Goal: Task Accomplishment & Management: Complete application form

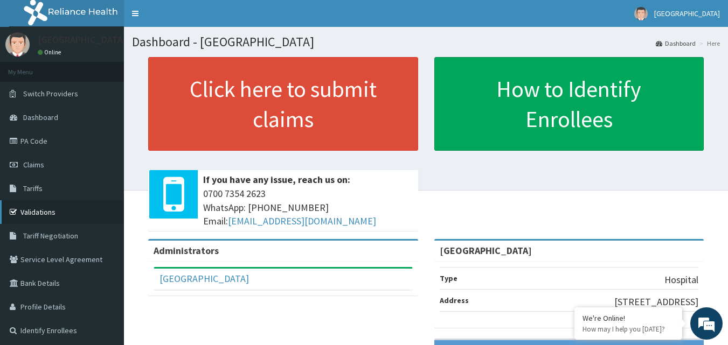
click at [37, 211] on link "Validations" at bounding box center [62, 213] width 124 height 24
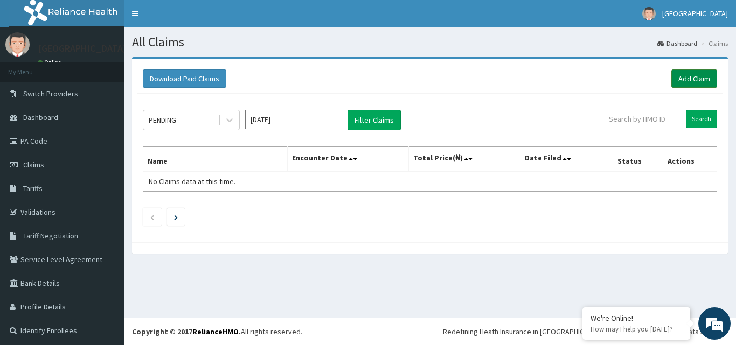
click at [682, 76] on link "Add Claim" at bounding box center [695, 79] width 46 height 18
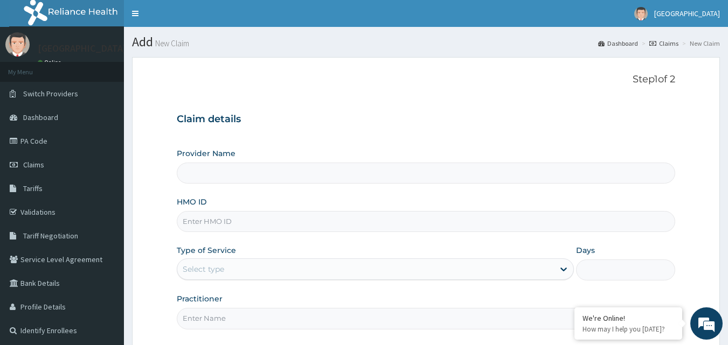
type input "[GEOGRAPHIC_DATA]"
click at [292, 218] on input "HMO ID" at bounding box center [426, 221] width 499 height 21
paste input "PPD/10012/B"
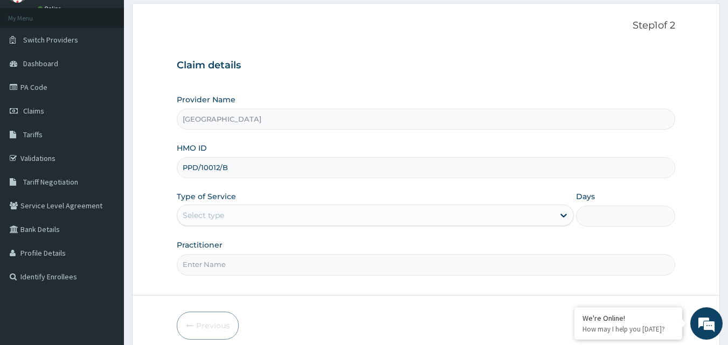
type input "PPD/10012/B"
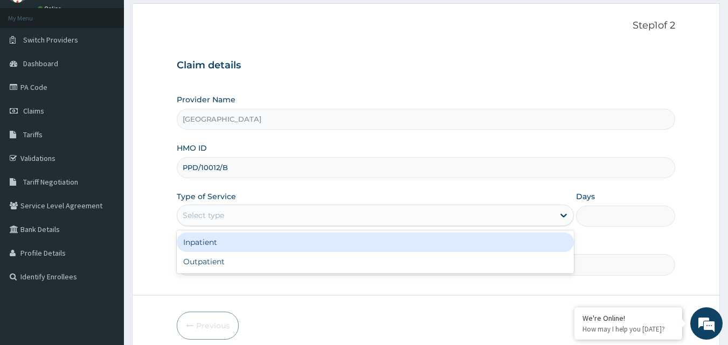
click at [316, 212] on div "Select type" at bounding box center [365, 215] width 377 height 17
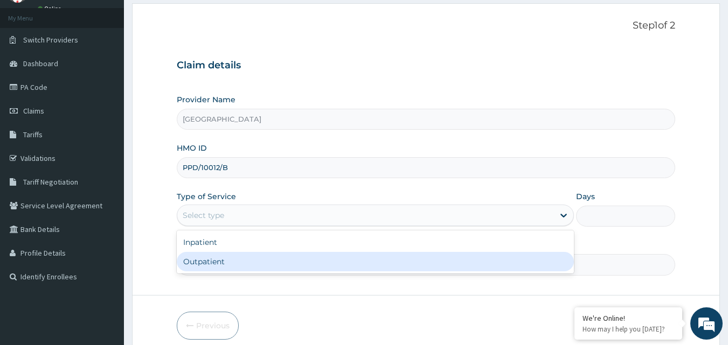
click at [234, 263] on div "Outpatient" at bounding box center [375, 261] width 397 height 19
type input "1"
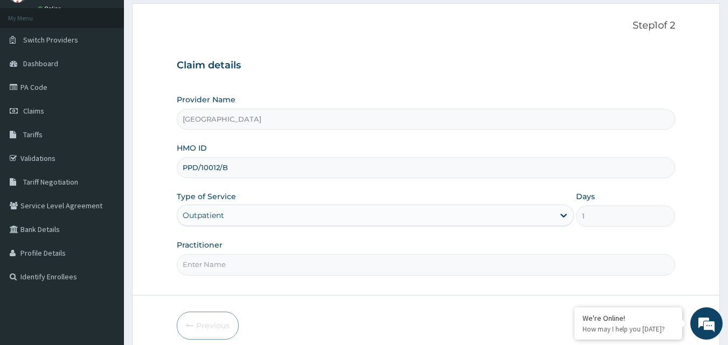
scroll to position [101, 0]
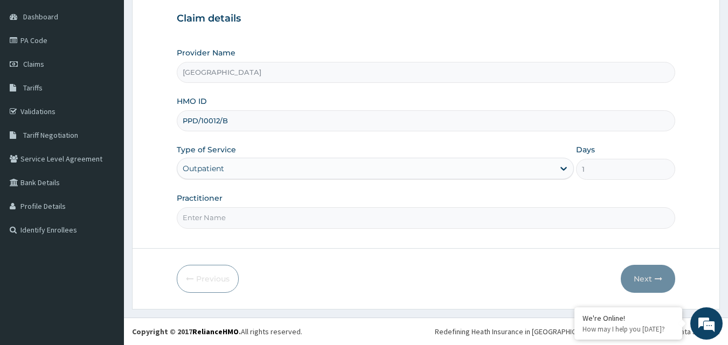
click at [355, 217] on input "Practitioner" at bounding box center [426, 218] width 499 height 21
type input "DR AGU CHUKS"
click at [641, 278] on button "Next" at bounding box center [648, 279] width 54 height 28
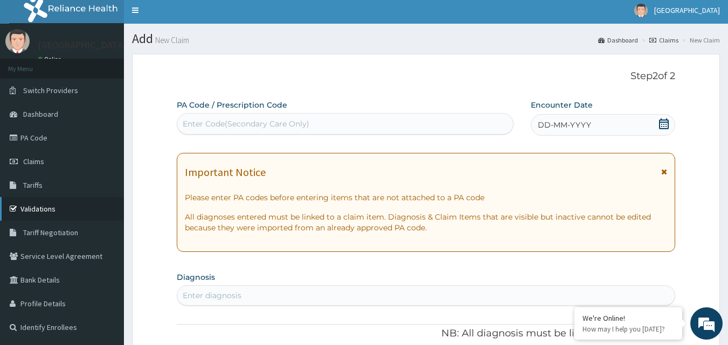
scroll to position [0, 0]
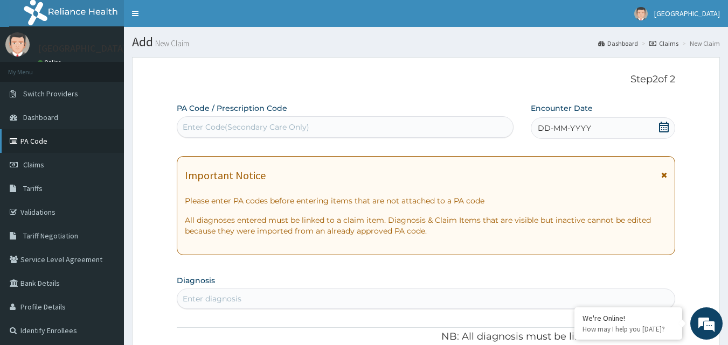
click at [34, 139] on link "PA Code" at bounding box center [62, 141] width 124 height 24
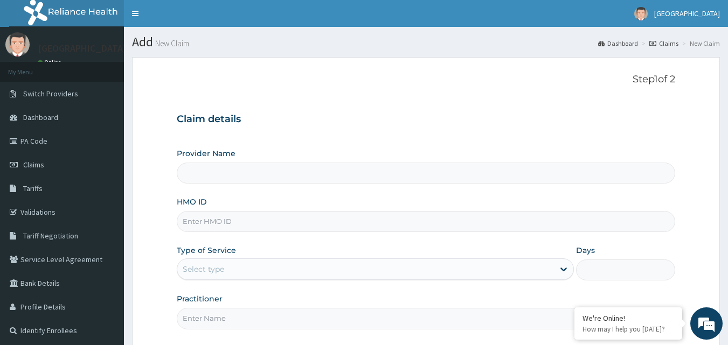
click at [271, 216] on input "HMO ID" at bounding box center [426, 221] width 499 height 21
type input "[GEOGRAPHIC_DATA]"
paste input "PPD/10012/B"
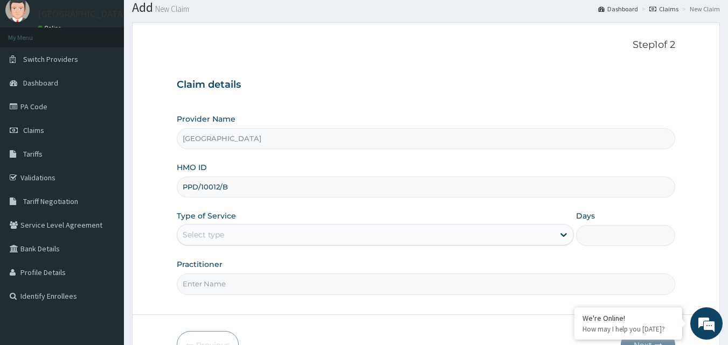
scroll to position [54, 0]
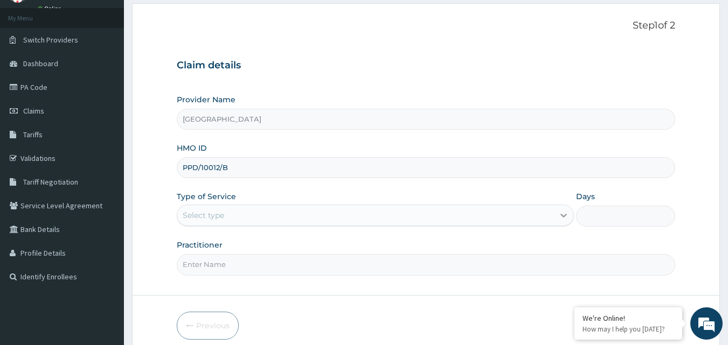
type input "PPD/10012/B"
click at [555, 215] on div at bounding box center [563, 215] width 19 height 19
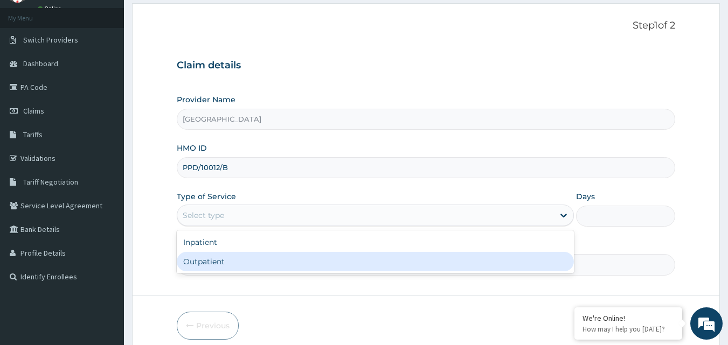
click at [423, 258] on div "Outpatient" at bounding box center [375, 261] width 397 height 19
type input "1"
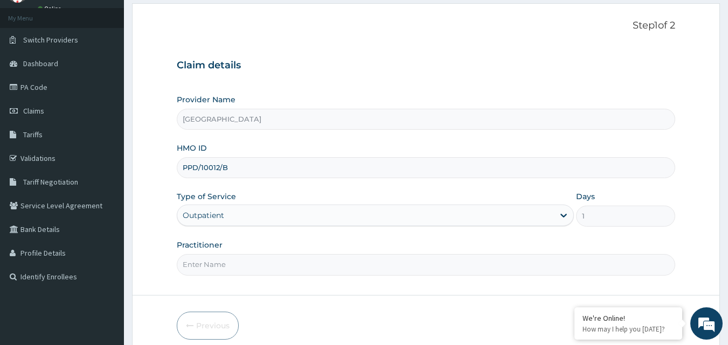
scroll to position [101, 0]
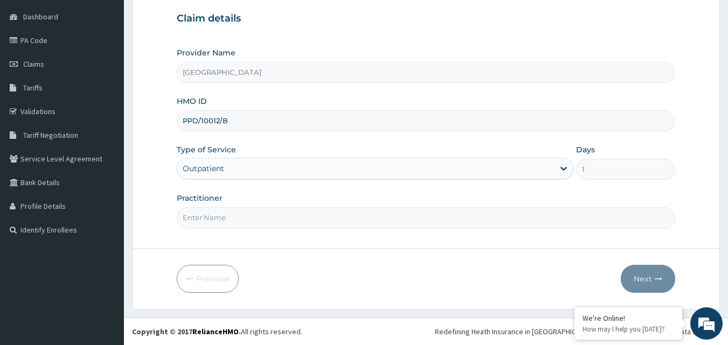
click at [419, 216] on input "Practitioner" at bounding box center [426, 218] width 499 height 21
type input "DR [PERSON_NAME]"
click at [637, 276] on button "Next" at bounding box center [648, 279] width 54 height 28
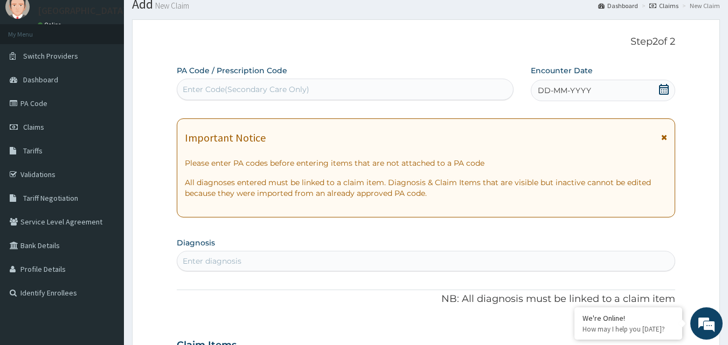
scroll to position [0, 0]
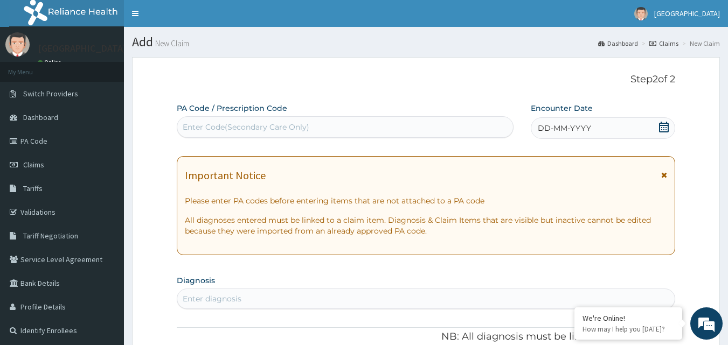
click at [622, 131] on div "DD-MM-YYYY" at bounding box center [603, 128] width 144 height 22
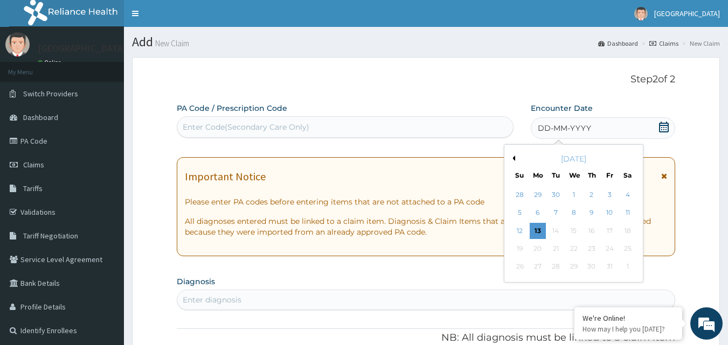
click at [534, 229] on div "13" at bounding box center [538, 231] width 16 height 16
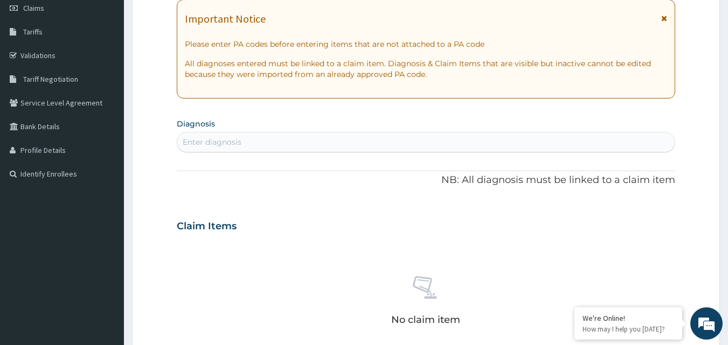
scroll to position [216, 0]
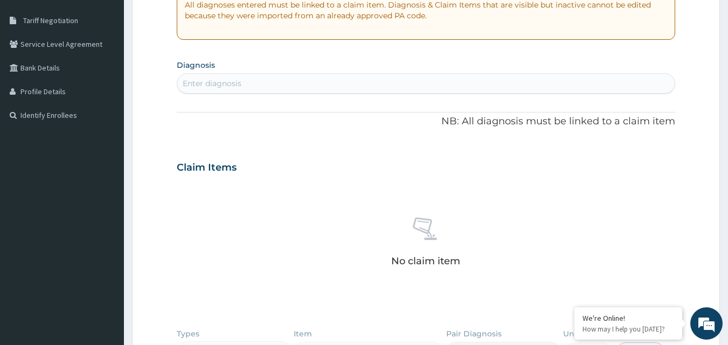
click at [341, 77] on div "Enter diagnosis" at bounding box center [426, 83] width 498 height 17
type input "p"
type input "chronic pelvic"
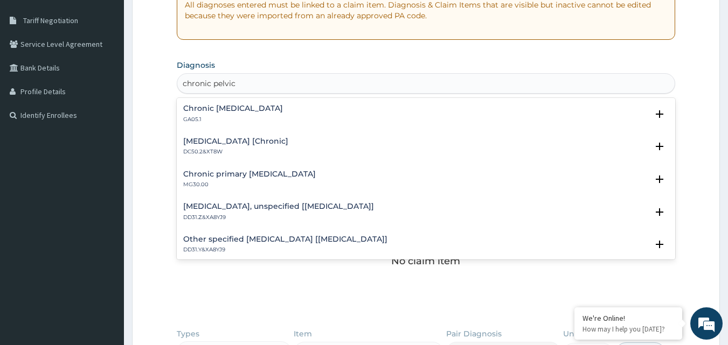
click at [281, 110] on h4 "Chronic pelvic inflammatory disease" at bounding box center [233, 109] width 100 height 8
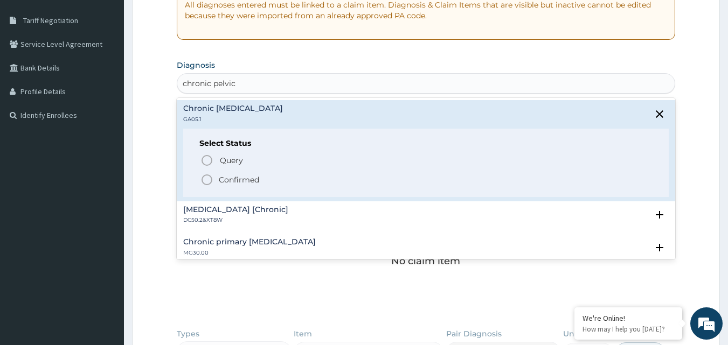
drag, startPoint x: 206, startPoint y: 176, endPoint x: 233, endPoint y: 183, distance: 28.0
click at [206, 176] on icon "status option filled" at bounding box center [207, 180] width 13 height 13
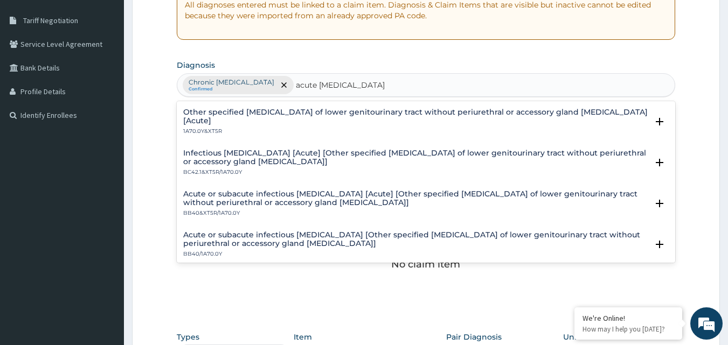
scroll to position [637, 0]
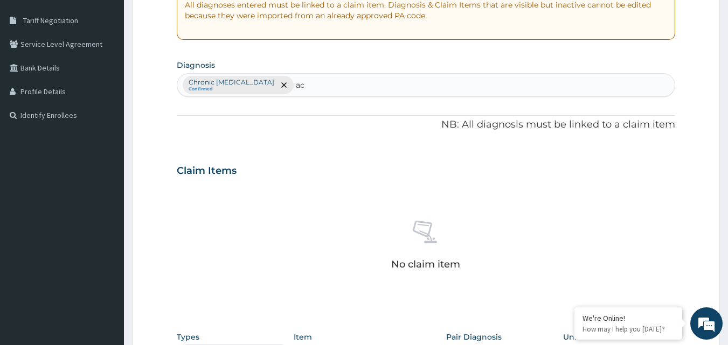
type input "a"
type input "urinary tract"
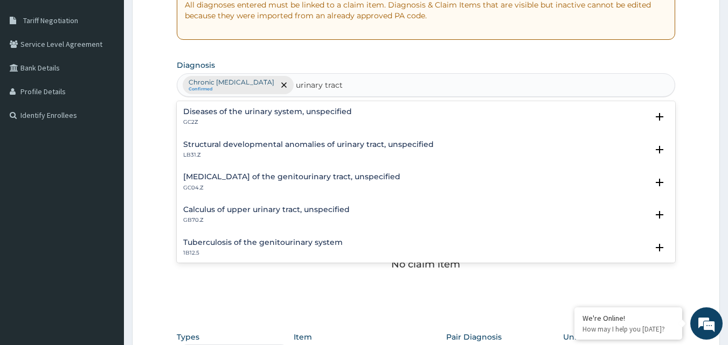
click at [321, 118] on div "Diseases of the urinary system, unspecified GC2Z" at bounding box center [267, 117] width 169 height 19
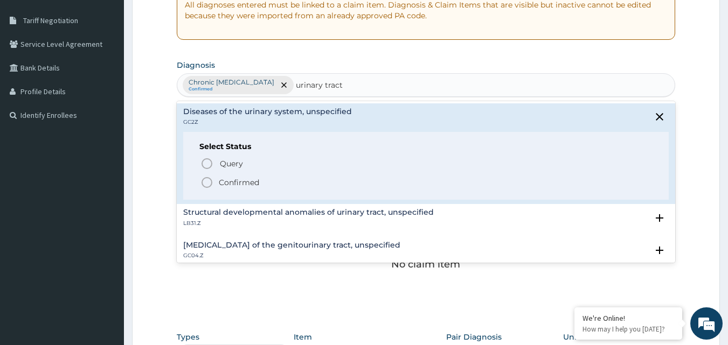
click at [207, 181] on icon "status option filled" at bounding box center [207, 182] width 13 height 13
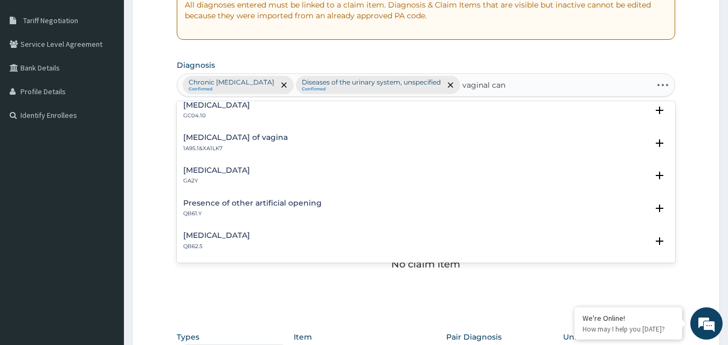
scroll to position [0, 0]
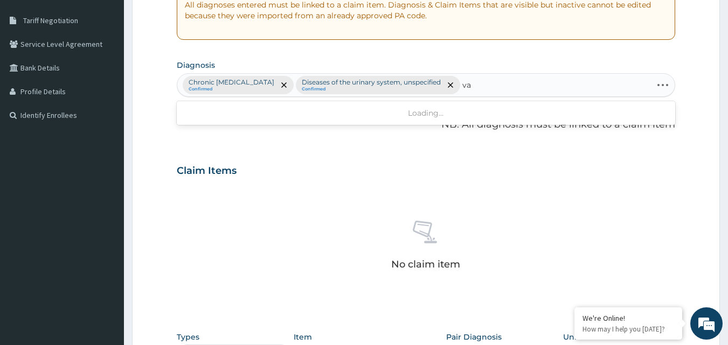
type input "v"
type input "candidiasis"
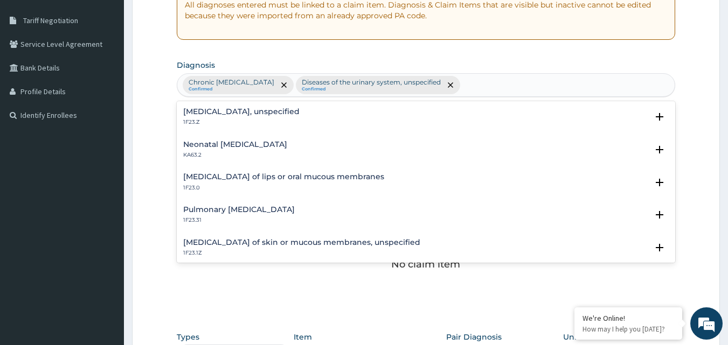
click at [558, 82] on div "Chronic pelvic inflammatory disease Confirmed Diseases of the urinary system, u…" at bounding box center [426, 85] width 498 height 23
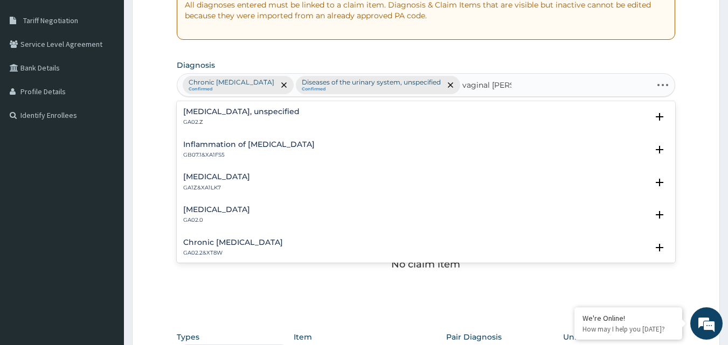
type input "vaginal candid"
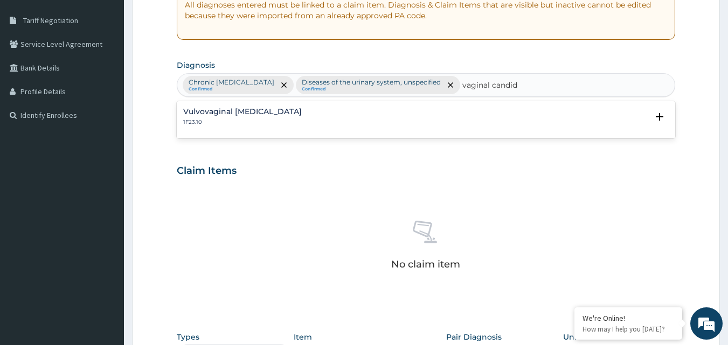
click at [275, 111] on div "Vulvovaginal candidosis 1F23.10" at bounding box center [426, 117] width 486 height 19
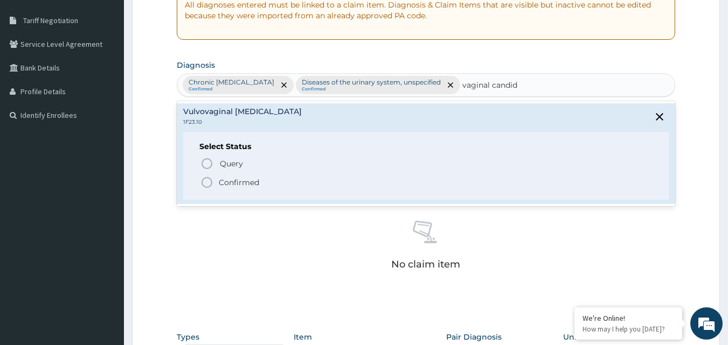
click at [216, 181] on span "Confirmed" at bounding box center [427, 182] width 453 height 13
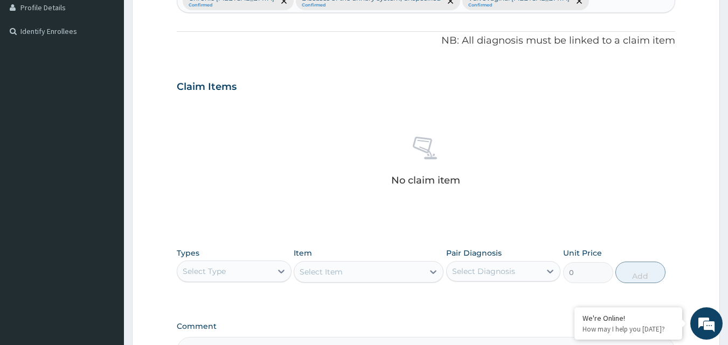
scroll to position [323, 0]
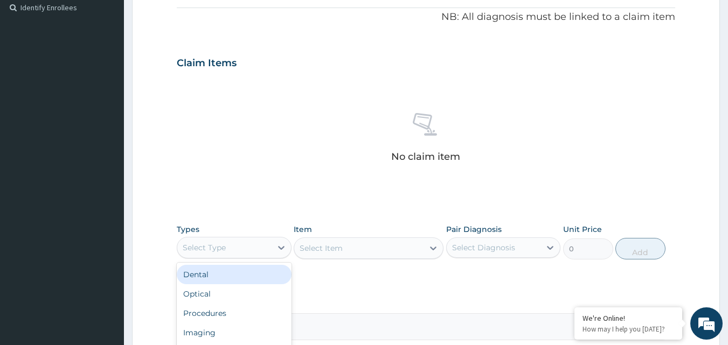
click at [265, 247] on div "Select Type" at bounding box center [224, 247] width 94 height 17
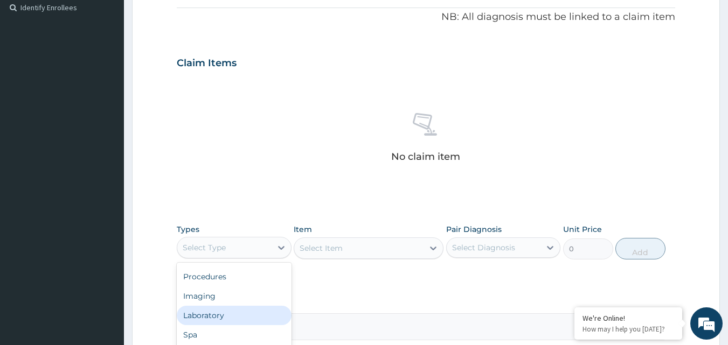
click at [211, 317] on div "Laboratory" at bounding box center [234, 315] width 115 height 19
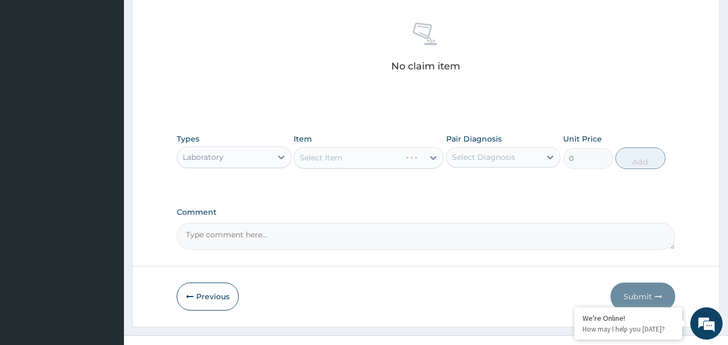
scroll to position [431, 0]
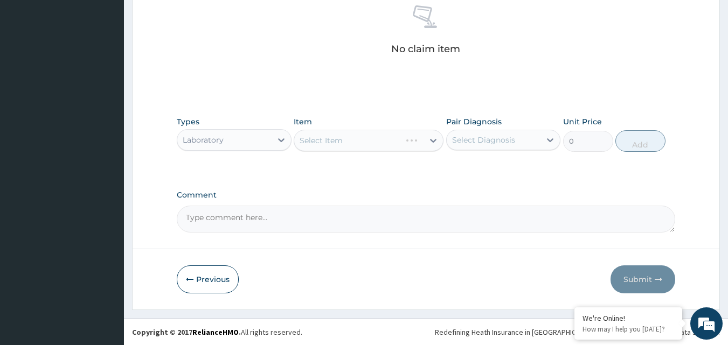
click at [412, 140] on div "Select Item" at bounding box center [369, 141] width 150 height 22
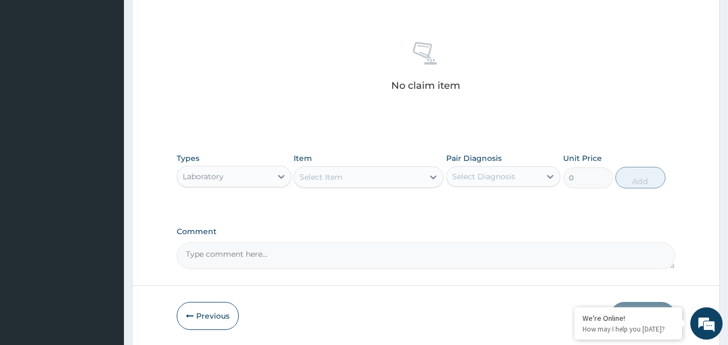
scroll to position [377, 0]
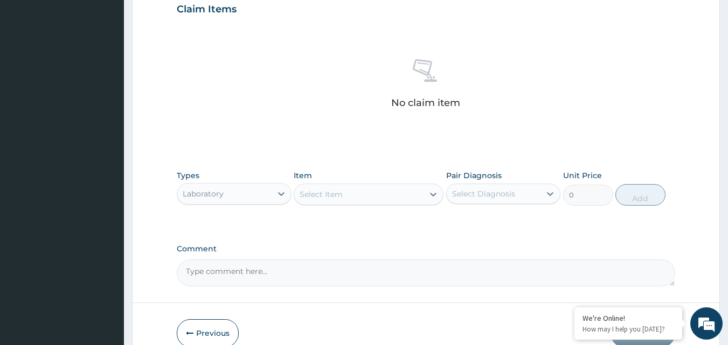
click at [396, 193] on div "Select Item" at bounding box center [358, 194] width 129 height 17
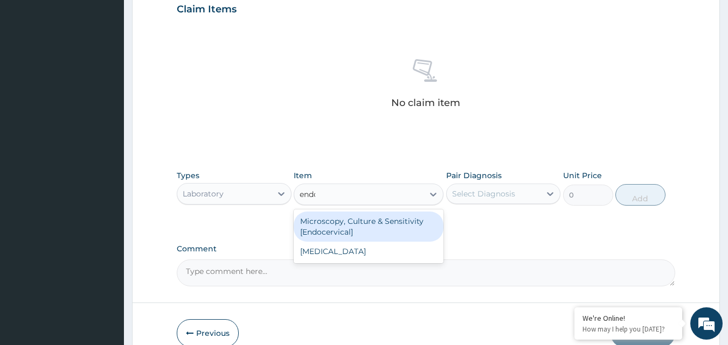
scroll to position [0, 0]
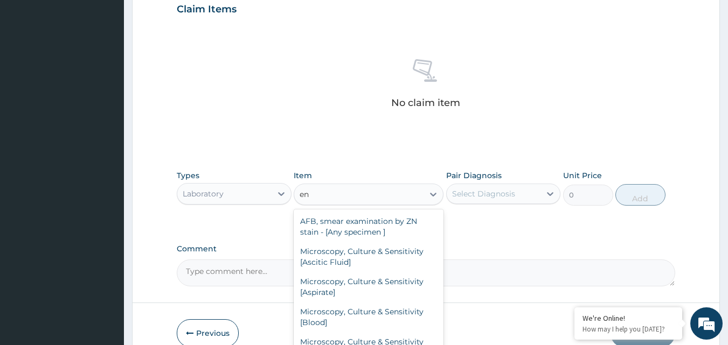
type input "e"
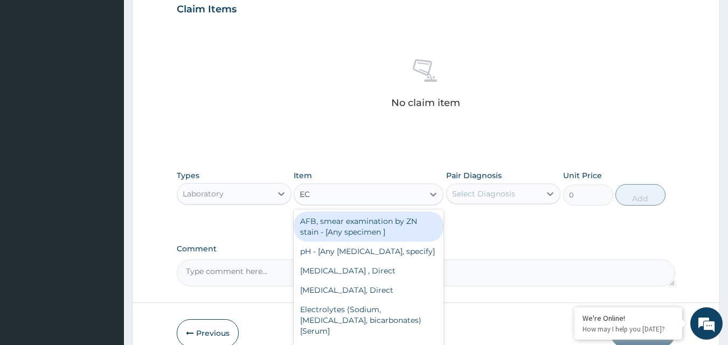
type input "E"
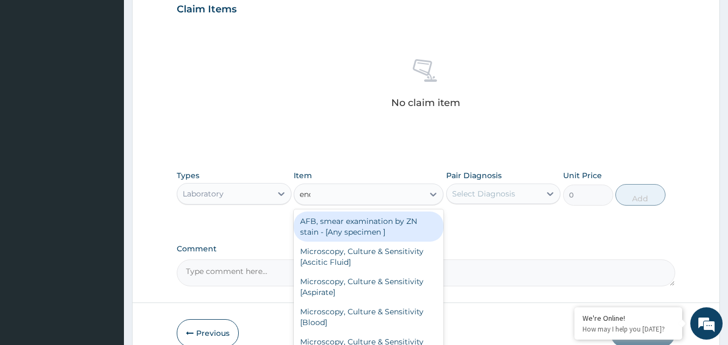
type input "endo"
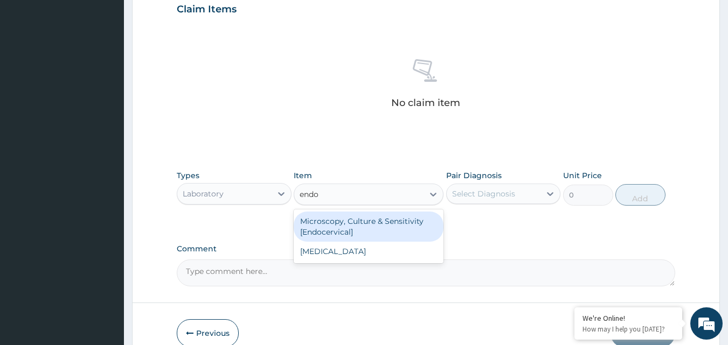
click at [384, 227] on div "Microscopy, Culture & Sensitivity [Endocervical]" at bounding box center [369, 227] width 150 height 30
type input "5175"
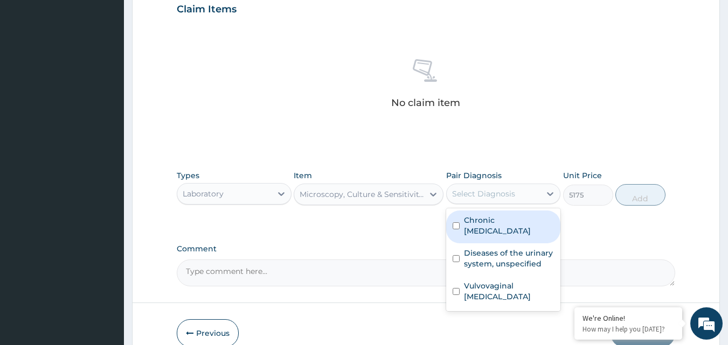
click at [535, 194] on div "Select Diagnosis" at bounding box center [494, 193] width 94 height 17
click at [458, 225] on input "checkbox" at bounding box center [456, 226] width 7 height 7
checkbox input "true"
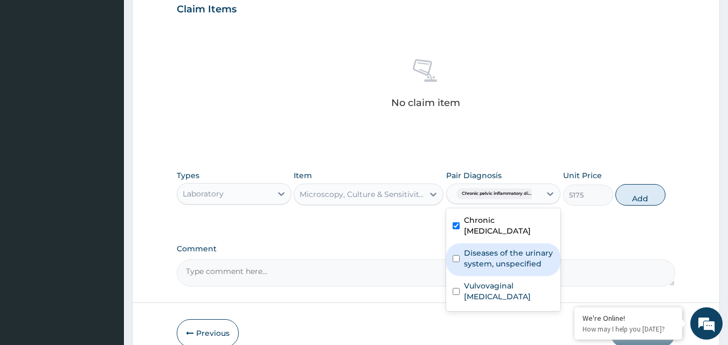
click at [456, 263] on div "Diseases of the urinary system, unspecified" at bounding box center [503, 260] width 115 height 33
checkbox input "true"
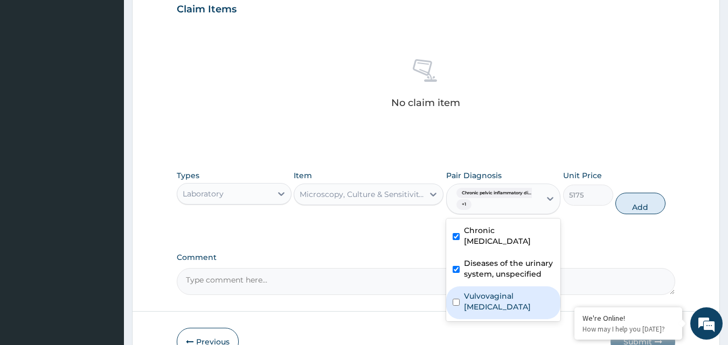
click at [454, 303] on input "checkbox" at bounding box center [456, 302] width 7 height 7
checkbox input "true"
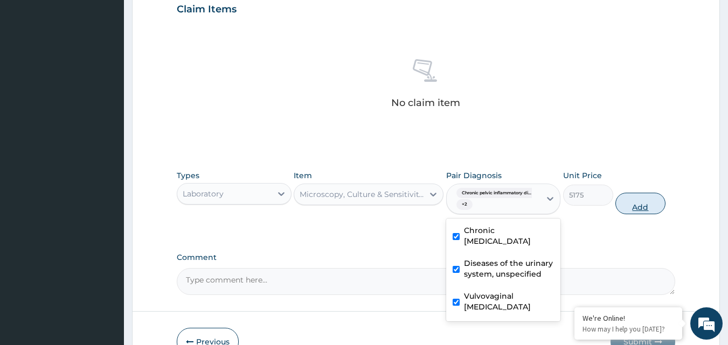
click at [648, 202] on button "Add" at bounding box center [641, 204] width 50 height 22
type input "0"
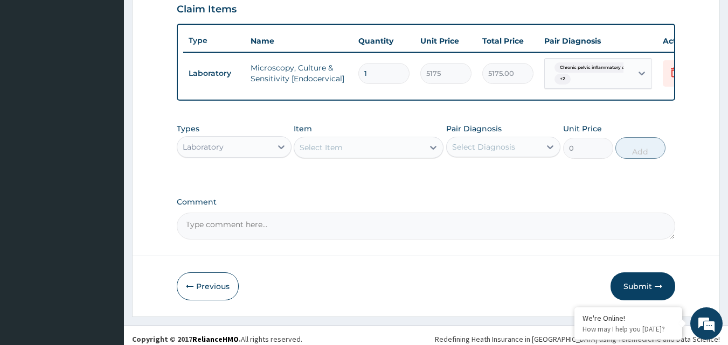
click at [251, 236] on textarea "Comment" at bounding box center [426, 226] width 499 height 27
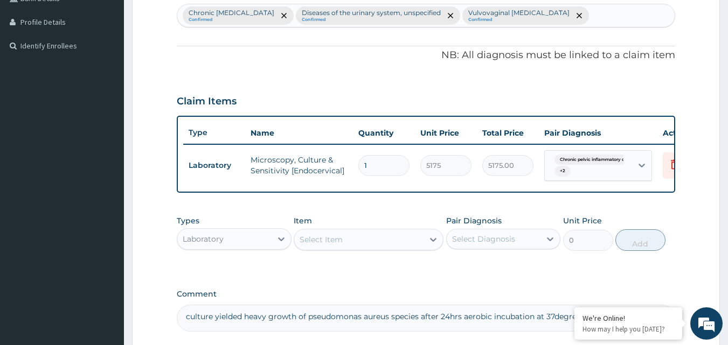
scroll to position [393, 0]
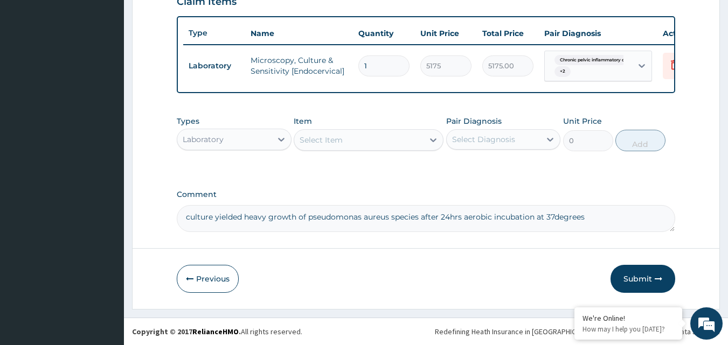
click at [186, 218] on textarea "culture yielded heavy growth of pseudomonas aureus species after 24hrs aerobic …" at bounding box center [426, 218] width 499 height 27
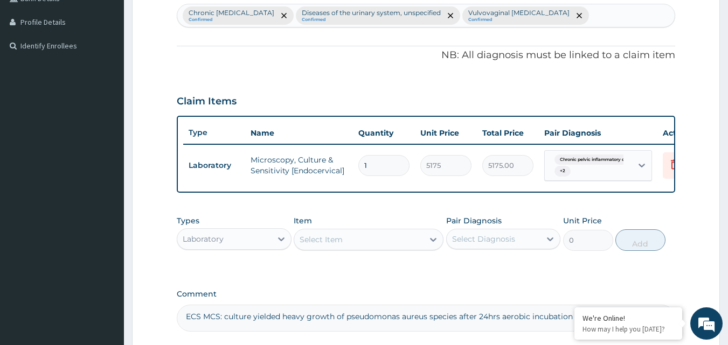
scroll to position [339, 0]
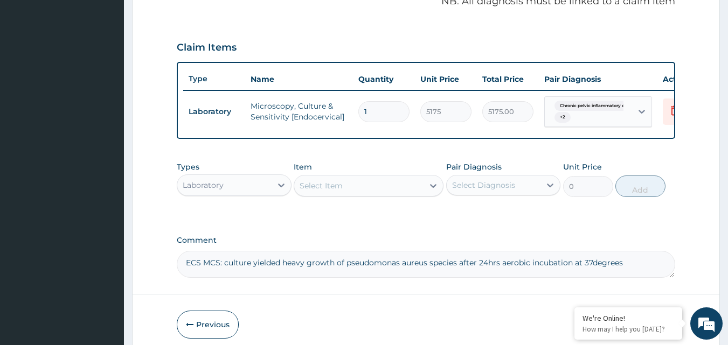
type textarea "ECS MCS: culture yielded heavy growth of pseudomonas aureus species after 24hrs…"
click at [267, 193] on div "Laboratory" at bounding box center [224, 185] width 94 height 17
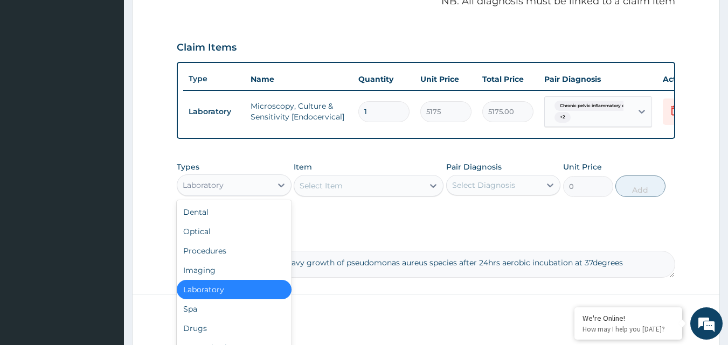
click at [267, 193] on div "Laboratory" at bounding box center [224, 185] width 94 height 17
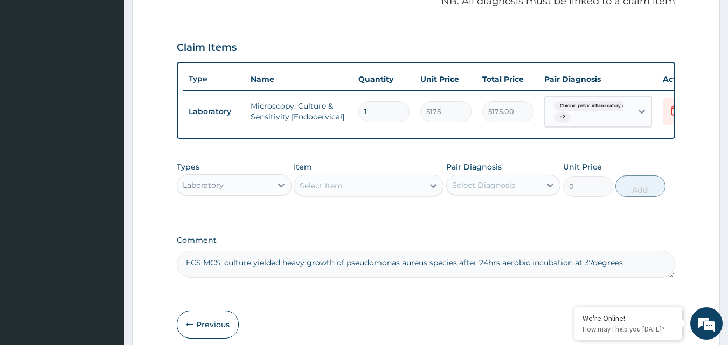
click at [402, 195] on div "Select Item" at bounding box center [358, 185] width 129 height 17
type input "urine"
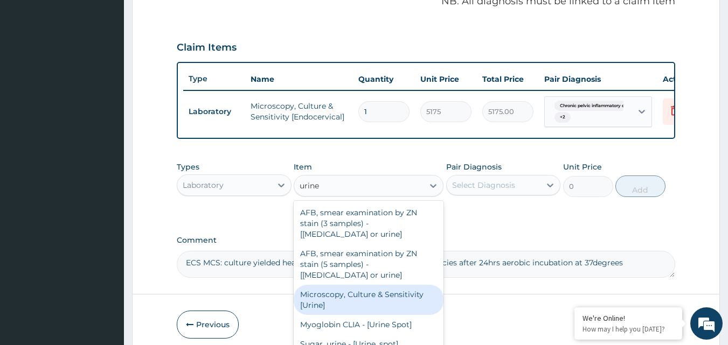
click at [352, 307] on div "Microscopy, Culture & Sensitivity [Urine]" at bounding box center [369, 300] width 150 height 30
type input "5175"
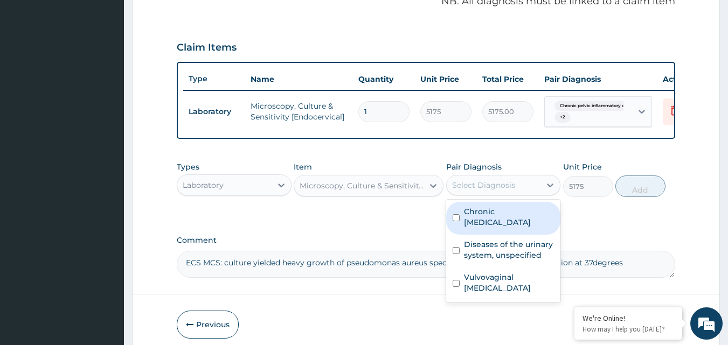
click at [531, 192] on div "Select Diagnosis" at bounding box center [494, 185] width 94 height 17
click at [458, 222] on input "checkbox" at bounding box center [456, 218] width 7 height 7
checkbox input "true"
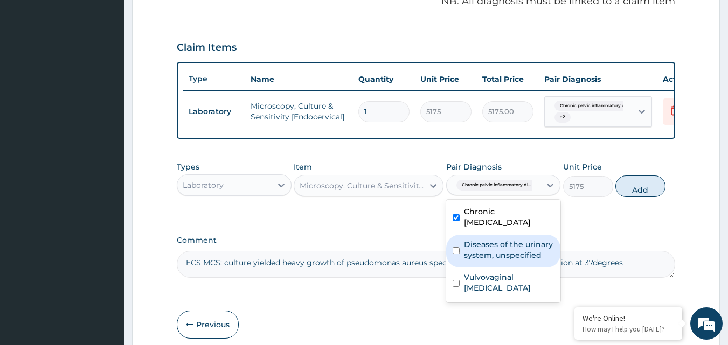
click at [457, 254] on input "checkbox" at bounding box center [456, 250] width 7 height 7
checkbox input "true"
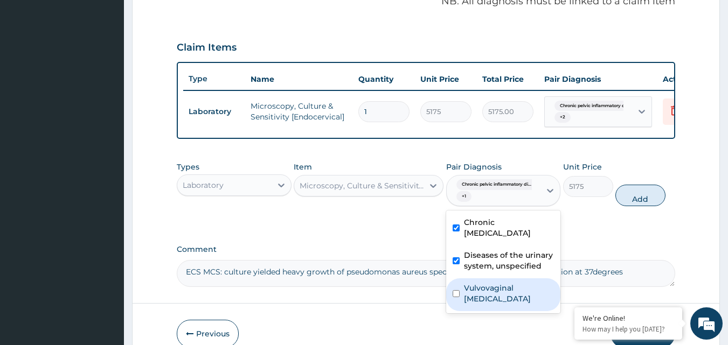
click at [456, 298] on input "checkbox" at bounding box center [456, 294] width 7 height 7
checkbox input "true"
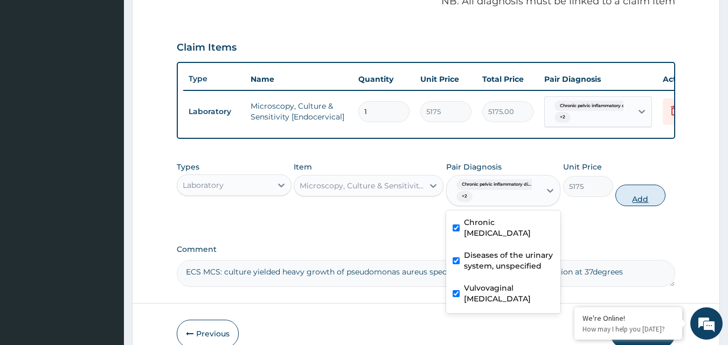
click at [635, 203] on button "Add" at bounding box center [641, 196] width 50 height 22
type input "0"
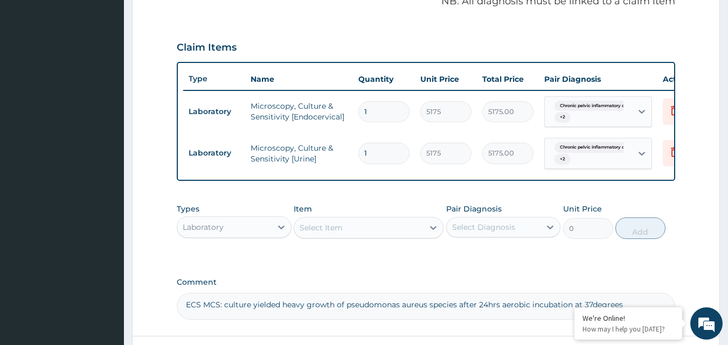
scroll to position [393, 0]
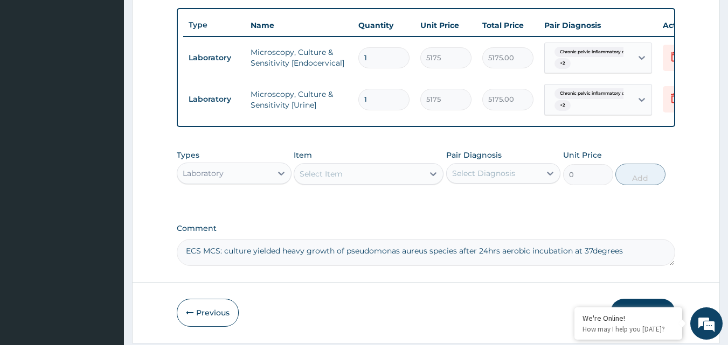
click at [637, 256] on textarea "ECS MCS: culture yielded heavy growth of pseudomonas aureus species after 24hrs…" at bounding box center [426, 252] width 499 height 27
drag, startPoint x: 355, startPoint y: 265, endPoint x: 406, endPoint y: 274, distance: 51.9
click at [406, 266] on textarea "ECS MCS: culture yielded heavy growth of pseudomonas aureus species after 24hrs…" at bounding box center [426, 252] width 499 height 27
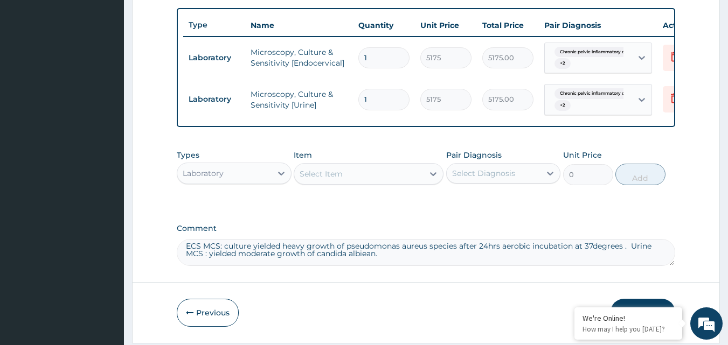
type textarea "ECS MCS: culture yielded heavy growth of pseudomonas aureus species after 24hrs…"
click at [258, 178] on div "Laboratory" at bounding box center [224, 173] width 94 height 17
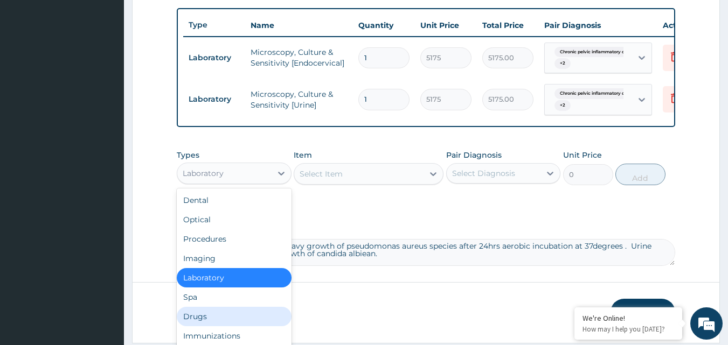
scroll to position [37, 0]
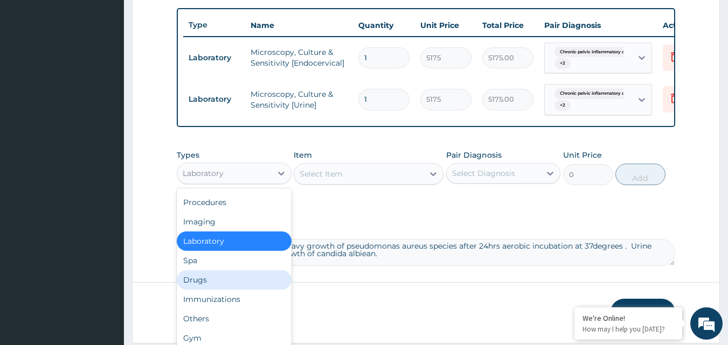
click at [206, 290] on div "Drugs" at bounding box center [234, 280] width 115 height 19
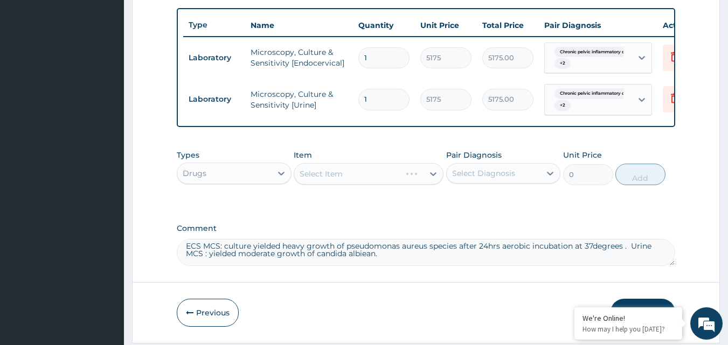
click at [416, 181] on div "Select Item" at bounding box center [369, 174] width 150 height 22
click at [425, 178] on div "Select Item" at bounding box center [369, 174] width 150 height 22
click at [385, 179] on div "Select Item" at bounding box center [358, 173] width 129 height 17
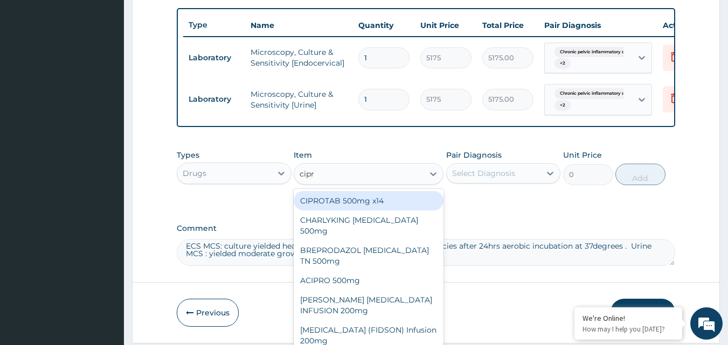
type input "cipro"
click at [360, 208] on div "CIPROTAB 500mg x14" at bounding box center [369, 200] width 150 height 19
type input "341.55"
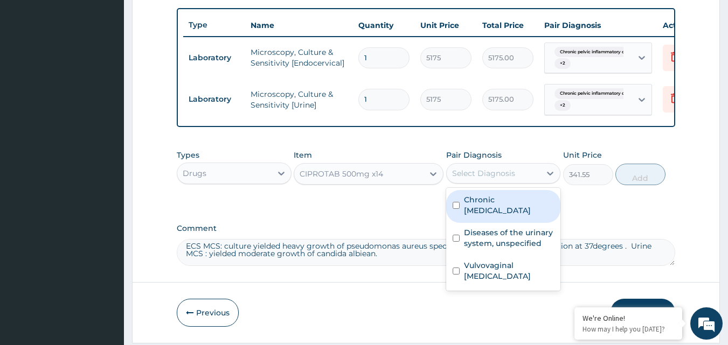
click at [533, 179] on div "Select Diagnosis" at bounding box center [494, 173] width 94 height 17
click at [458, 209] on input "checkbox" at bounding box center [456, 205] width 7 height 7
checkbox input "true"
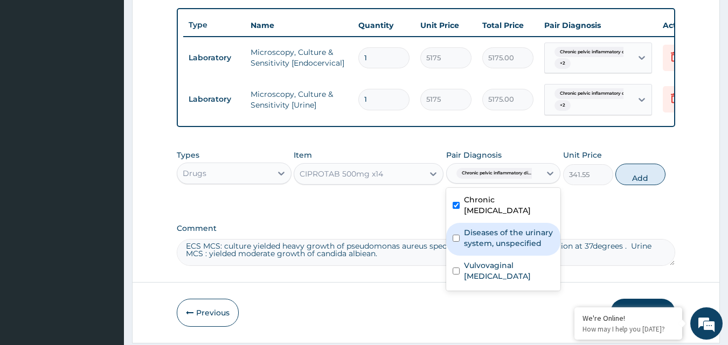
click at [456, 242] on input "checkbox" at bounding box center [456, 238] width 7 height 7
checkbox input "true"
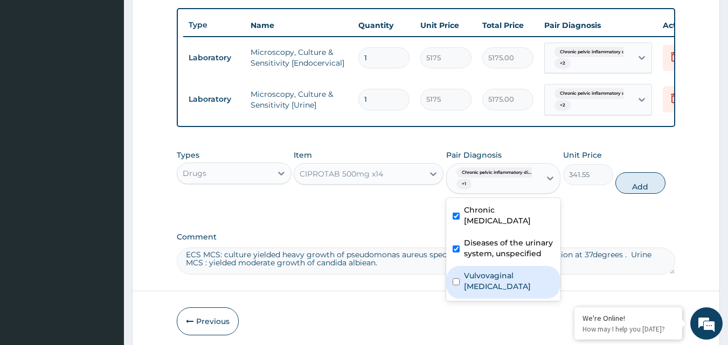
click at [457, 286] on input "checkbox" at bounding box center [456, 282] width 7 height 7
checkbox input "true"
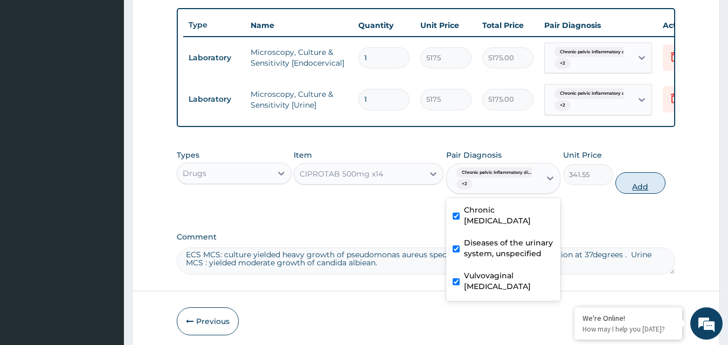
click at [635, 192] on button "Add" at bounding box center [641, 183] width 50 height 22
type input "0"
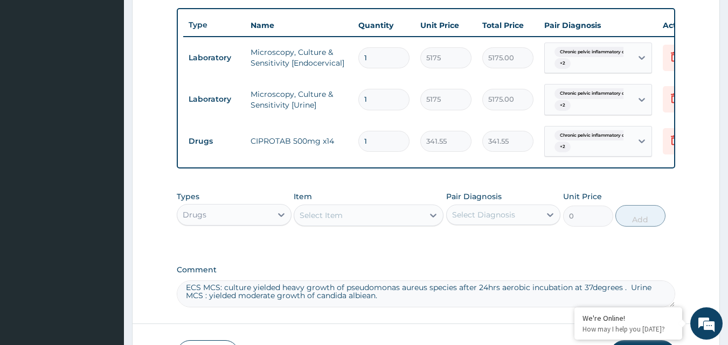
type input "14"
type input "4781.70"
type input "14"
click at [376, 223] on div "Select Item" at bounding box center [358, 215] width 129 height 17
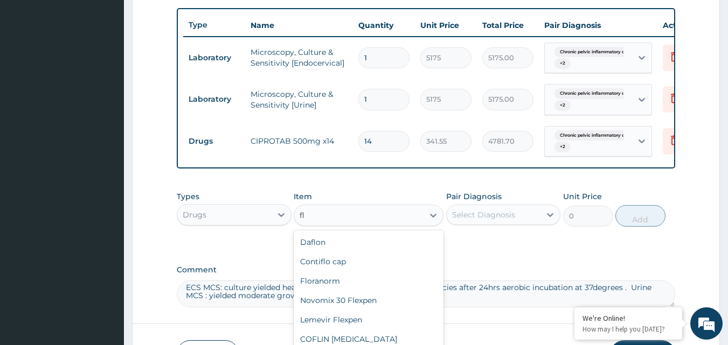
type input "f"
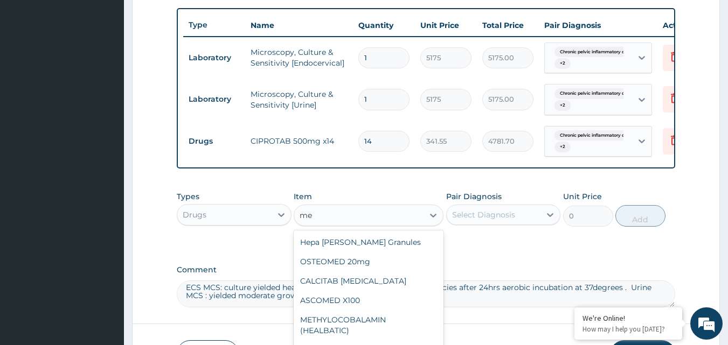
type input "m"
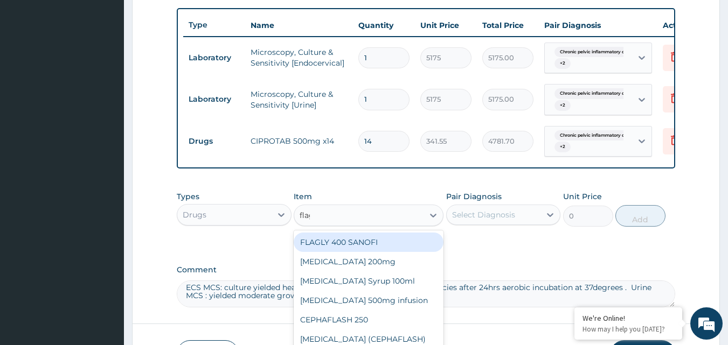
type input "flagy"
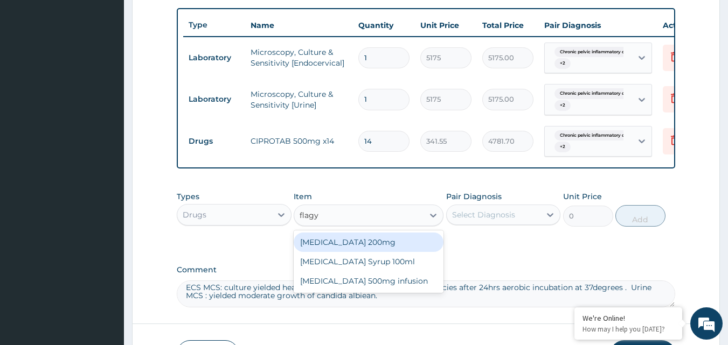
click at [349, 248] on div "Flagyl 200mg" at bounding box center [369, 242] width 150 height 19
type input "50.6"
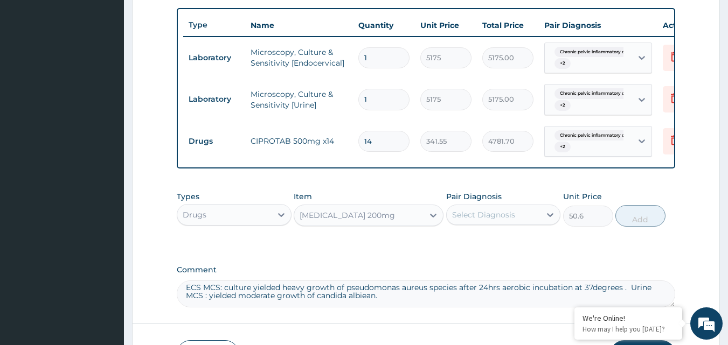
click at [387, 220] on div "Flagyl 200mg" at bounding box center [358, 215] width 129 height 17
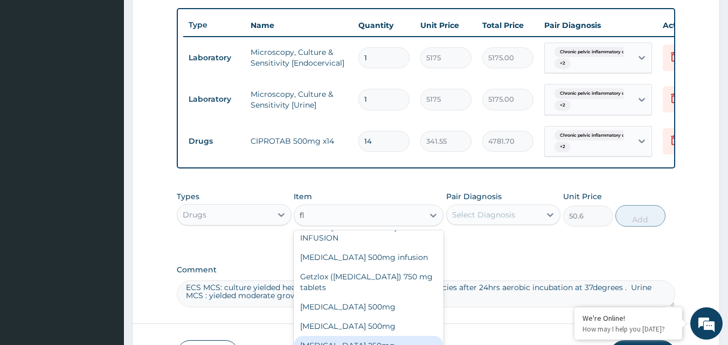
scroll to position [451, 0]
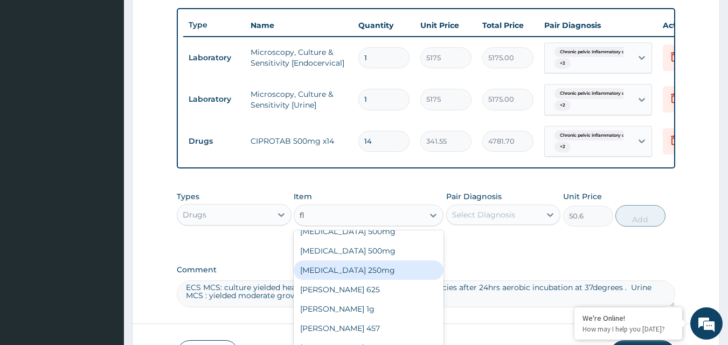
type input "fla"
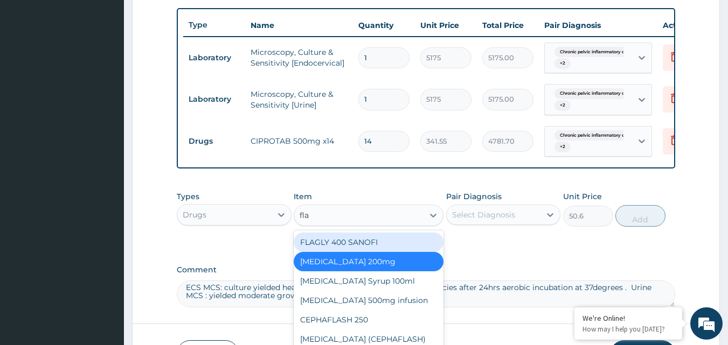
click at [361, 248] on div "FLAGLY 400 SANOFI" at bounding box center [369, 242] width 150 height 19
type input "75.9"
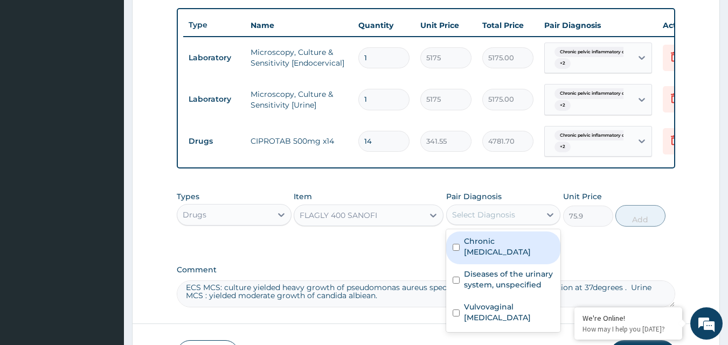
click at [513, 220] on div "Select Diagnosis" at bounding box center [483, 215] width 63 height 11
click at [466, 251] on label "Chronic pelvic inflammatory disease" at bounding box center [509, 247] width 91 height 22
checkbox input "true"
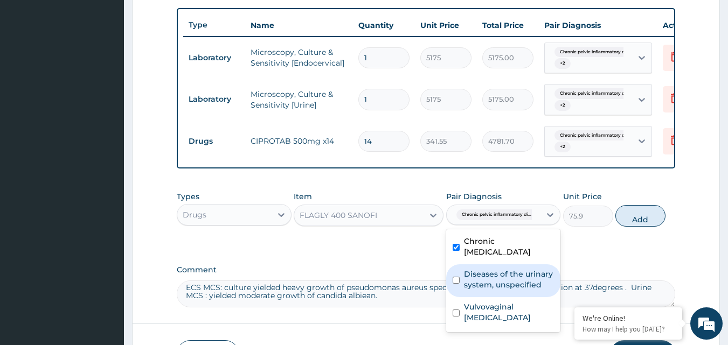
click at [459, 284] on input "checkbox" at bounding box center [456, 280] width 7 height 7
checkbox input "true"
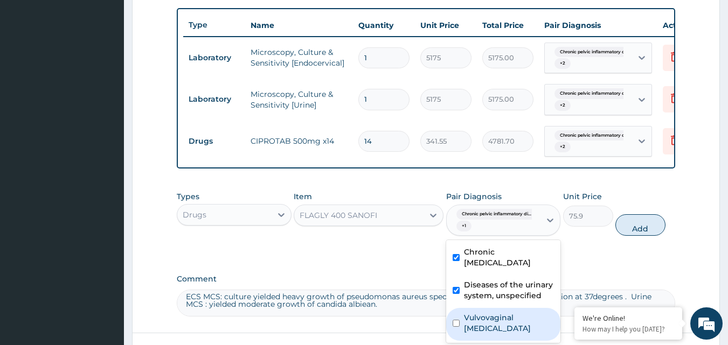
click at [457, 327] on input "checkbox" at bounding box center [456, 323] width 7 height 7
checkbox input "true"
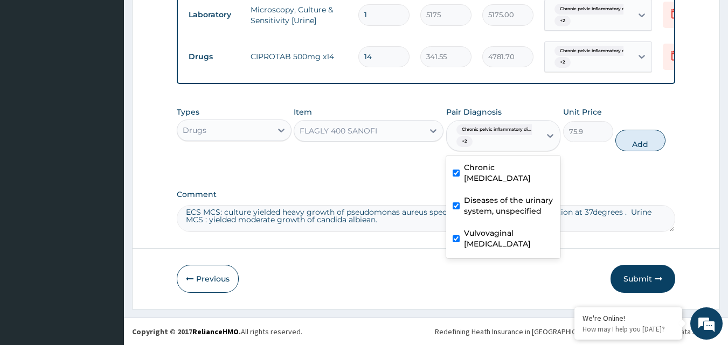
scroll to position [486, 0]
click at [634, 140] on button "Add" at bounding box center [641, 141] width 50 height 22
type input "0"
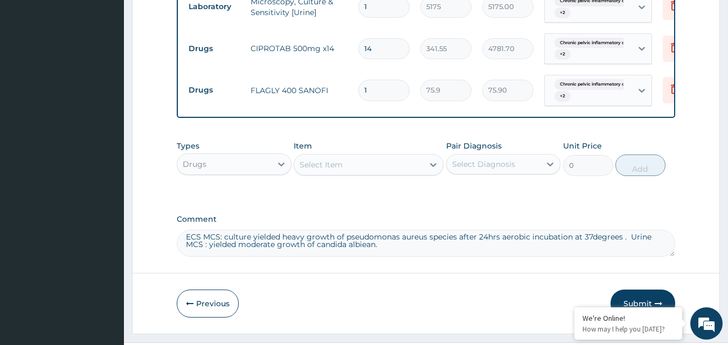
type input "0.00"
type input "2"
type input "151.80"
type input "21"
type input "1593.90"
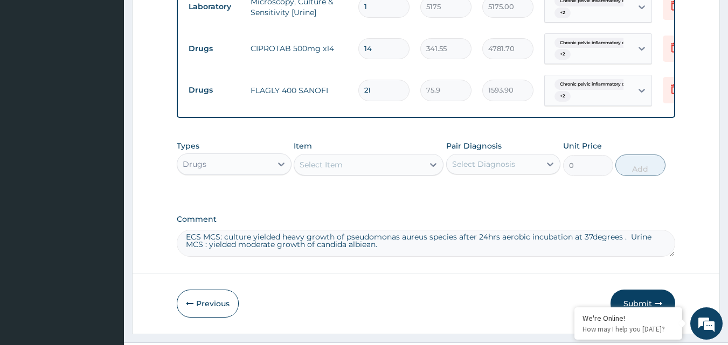
type input "21"
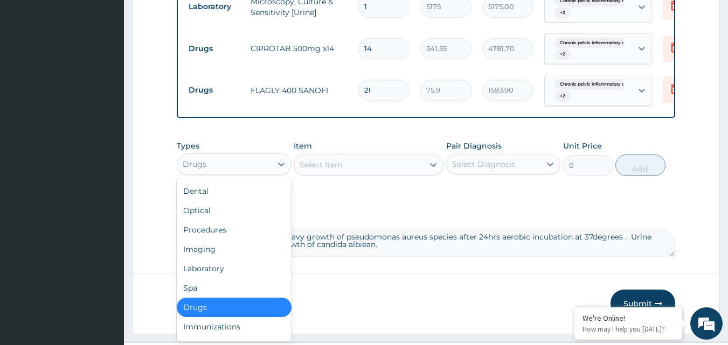
click at [263, 170] on div "Drugs" at bounding box center [224, 164] width 94 height 17
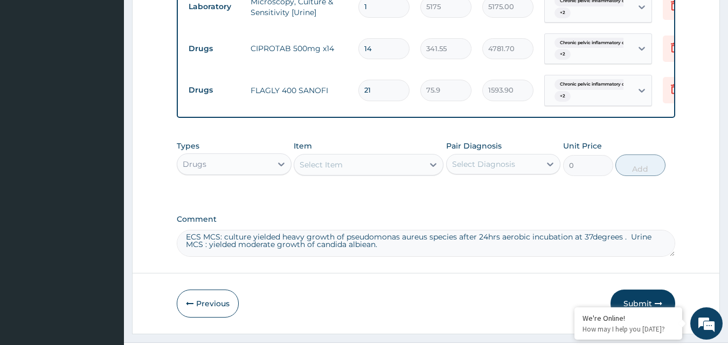
click at [237, 168] on div "Drugs" at bounding box center [224, 164] width 94 height 17
click at [388, 170] on div "Select Item" at bounding box center [358, 164] width 129 height 17
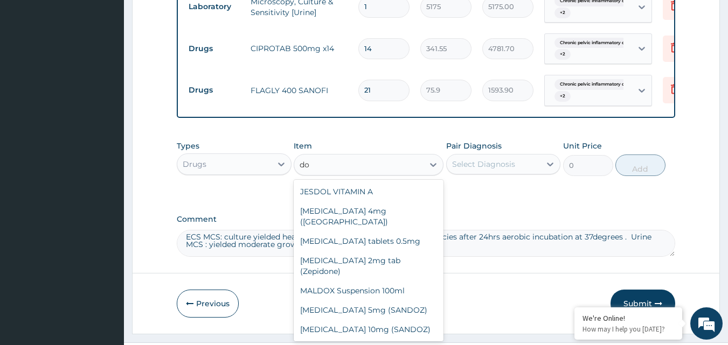
type input "d"
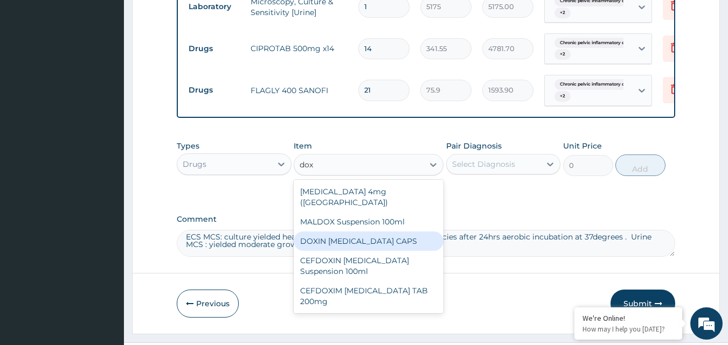
type input "doxy"
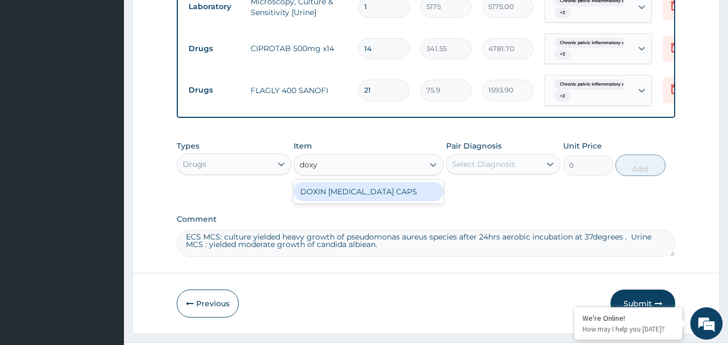
click at [401, 199] on div "DOXIN DOXYCYCLINE CAPS" at bounding box center [369, 191] width 150 height 19
type input "63.25"
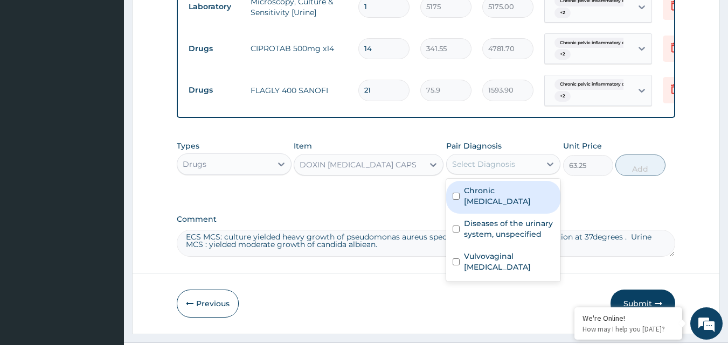
click at [497, 170] on div "Select Diagnosis" at bounding box center [483, 164] width 63 height 11
click at [457, 200] on input "checkbox" at bounding box center [456, 196] width 7 height 7
checkbox input "true"
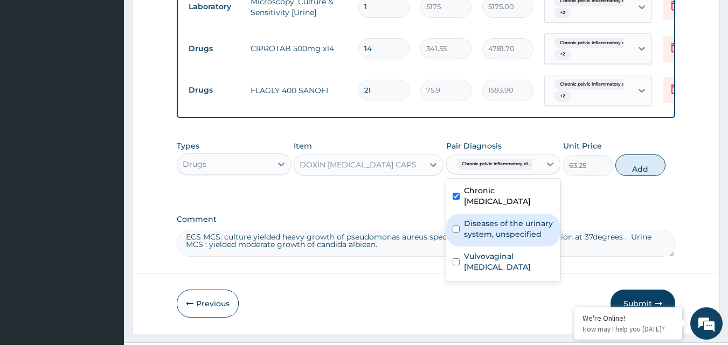
click at [456, 233] on input "checkbox" at bounding box center [456, 229] width 7 height 7
checkbox input "true"
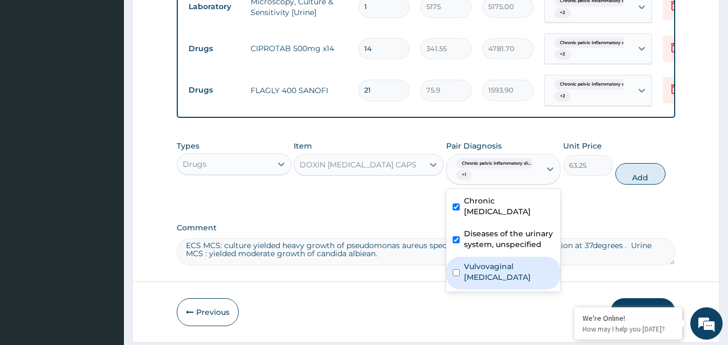
click at [455, 276] on input "checkbox" at bounding box center [456, 272] width 7 height 7
checkbox input "true"
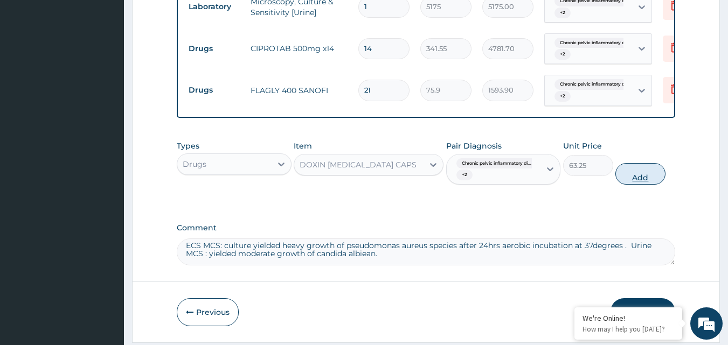
click at [641, 182] on button "Add" at bounding box center [641, 174] width 50 height 22
type input "0"
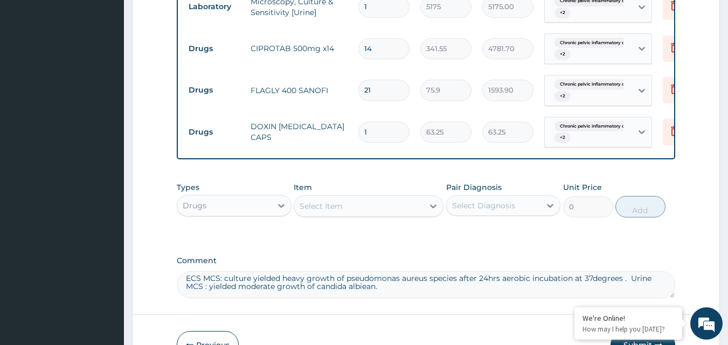
type input "14"
type input "885.50"
type input "14"
click at [389, 211] on div "Select Item" at bounding box center [358, 206] width 129 height 17
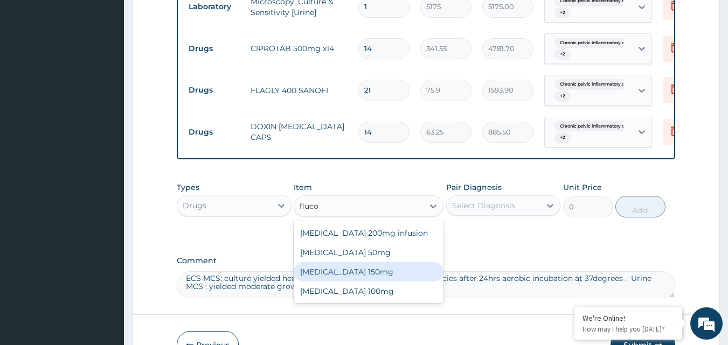
type input "flucon"
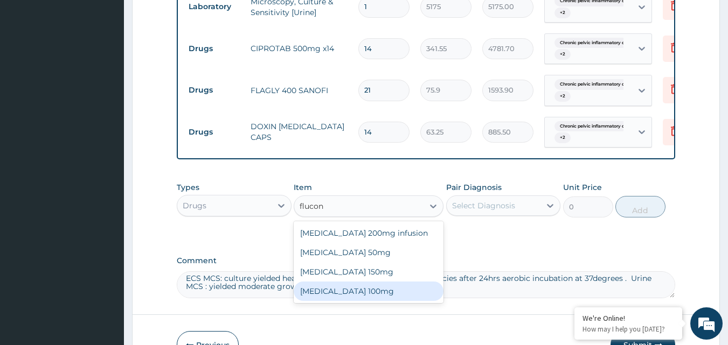
click at [378, 300] on div "Fluconazole 100mg" at bounding box center [369, 291] width 150 height 19
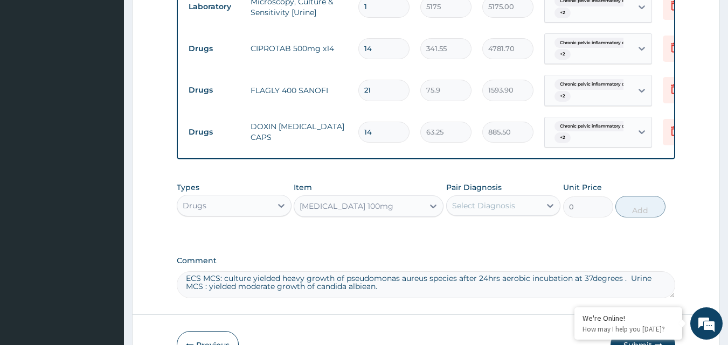
type input "132.825"
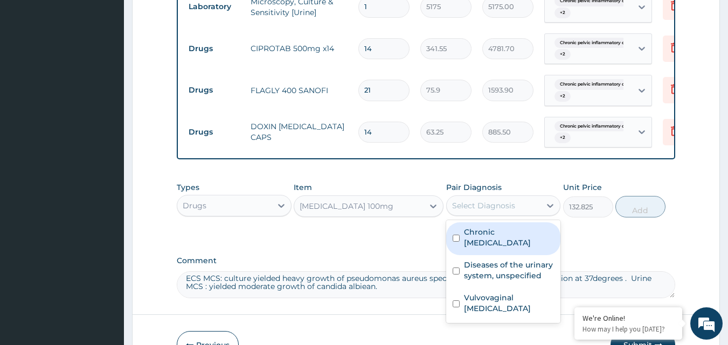
click at [522, 213] on div "Select Diagnosis" at bounding box center [494, 205] width 94 height 17
click at [455, 242] on input "checkbox" at bounding box center [456, 238] width 7 height 7
checkbox input "true"
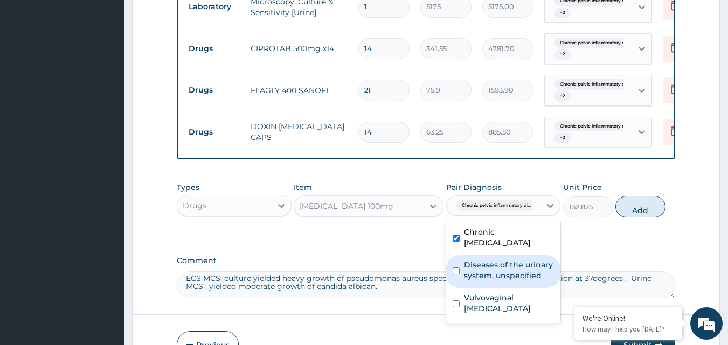
click at [455, 275] on input "checkbox" at bounding box center [456, 271] width 7 height 7
checkbox input "true"
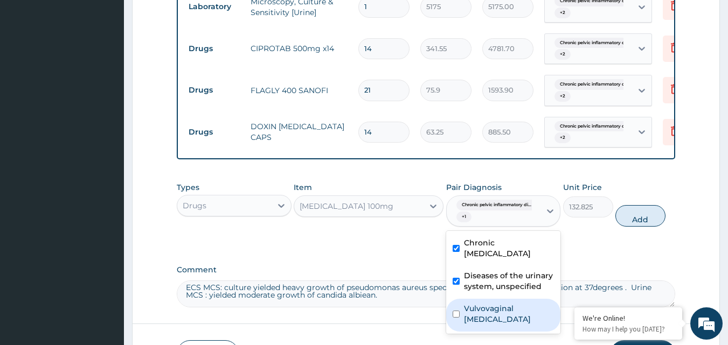
click at [455, 318] on input "checkbox" at bounding box center [456, 314] width 7 height 7
checkbox input "true"
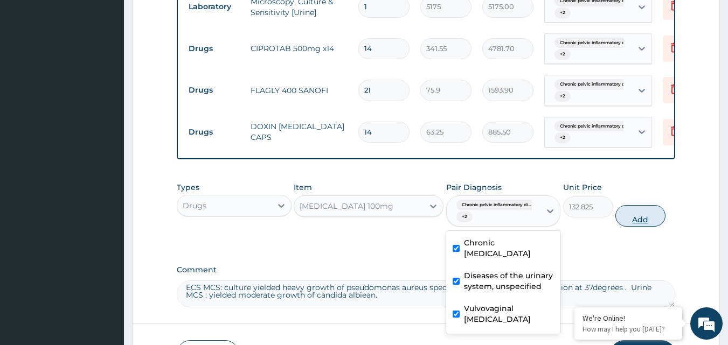
click at [637, 225] on button "Add" at bounding box center [641, 216] width 50 height 22
type input "0"
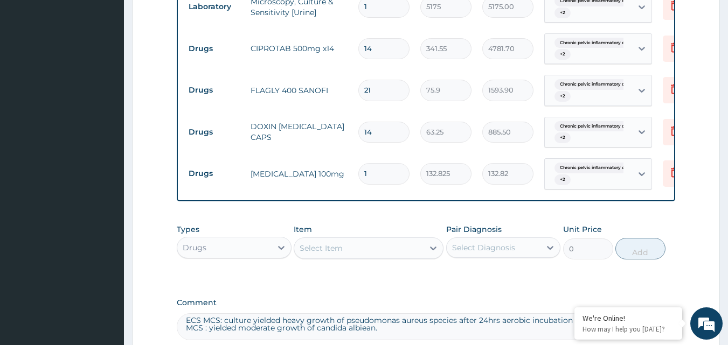
type input "14"
type input "1859.55"
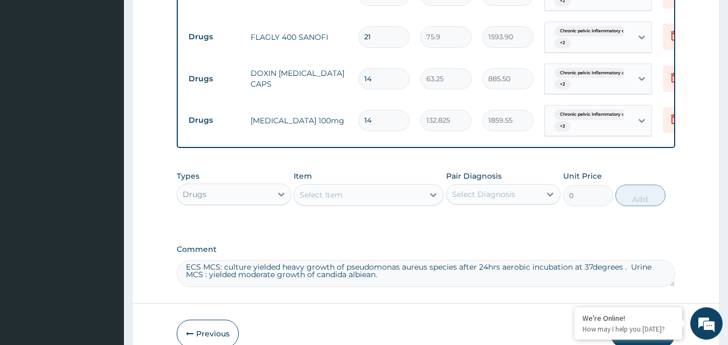
scroll to position [540, 0]
type input "14"
click at [391, 201] on div "Select Item" at bounding box center [358, 194] width 129 height 17
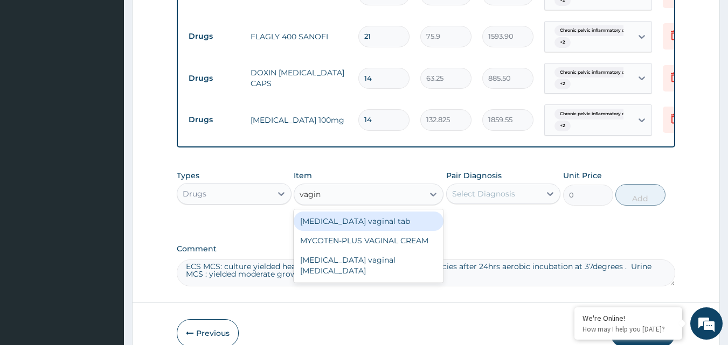
type input "vagina"
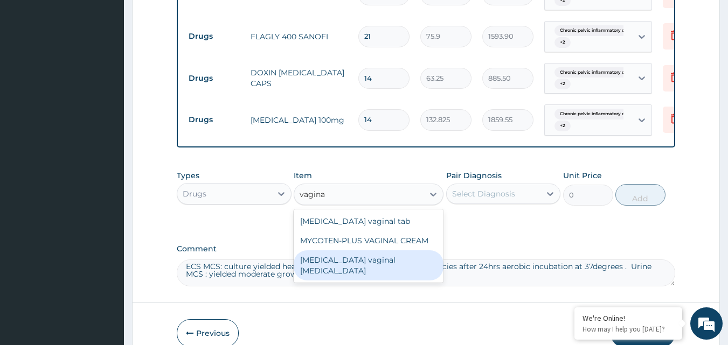
click at [407, 266] on div "Clotrimazole vaginal pessary" at bounding box center [369, 266] width 150 height 30
type input "632.5"
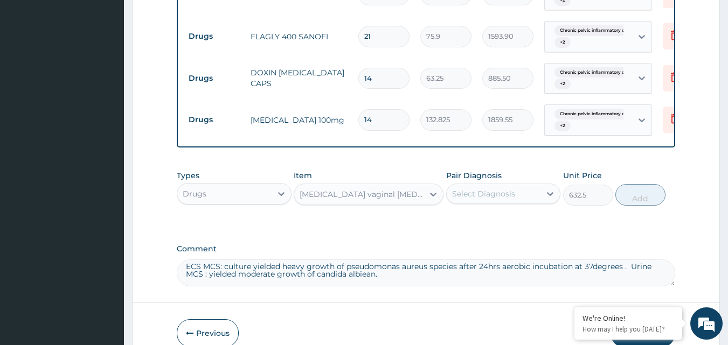
click at [528, 200] on div "Select Diagnosis" at bounding box center [494, 193] width 94 height 17
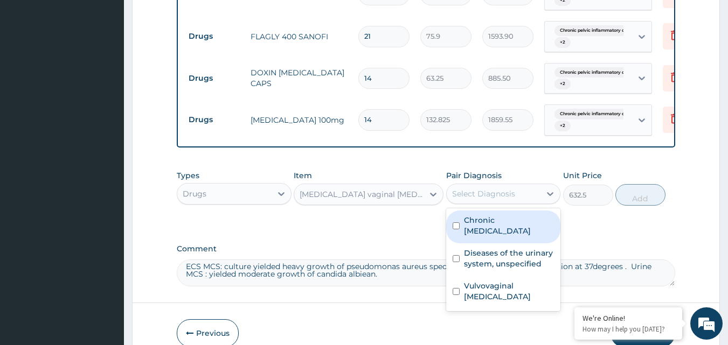
click at [460, 235] on div "Chronic pelvic inflammatory disease" at bounding box center [503, 227] width 115 height 33
checkbox input "true"
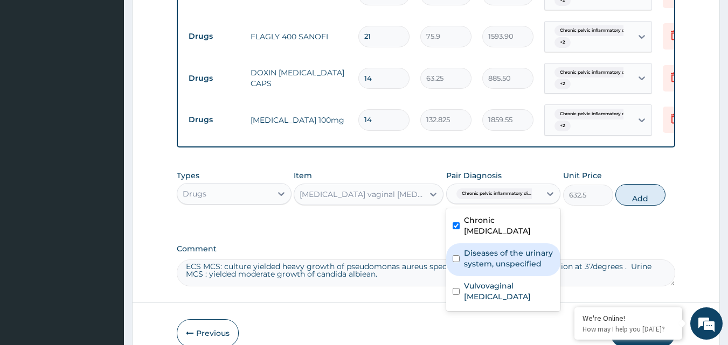
click at [458, 262] on input "checkbox" at bounding box center [456, 258] width 7 height 7
checkbox input "true"
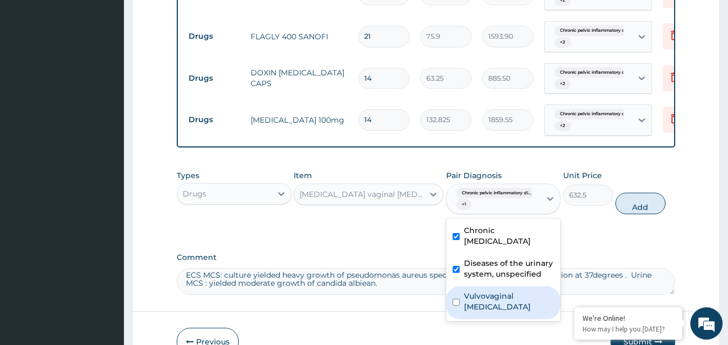
click at [458, 306] on input "checkbox" at bounding box center [456, 302] width 7 height 7
checkbox input "true"
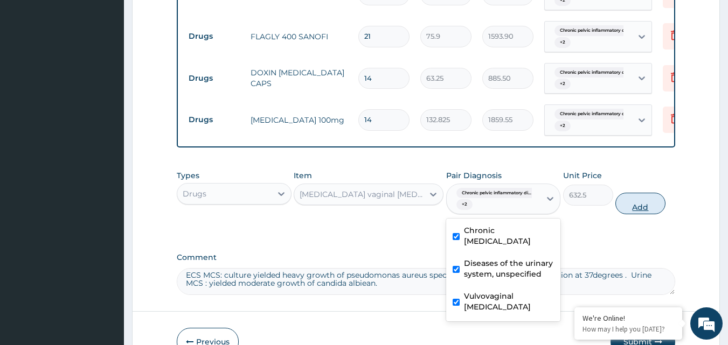
click at [631, 212] on button "Add" at bounding box center [641, 204] width 50 height 22
type input "0"
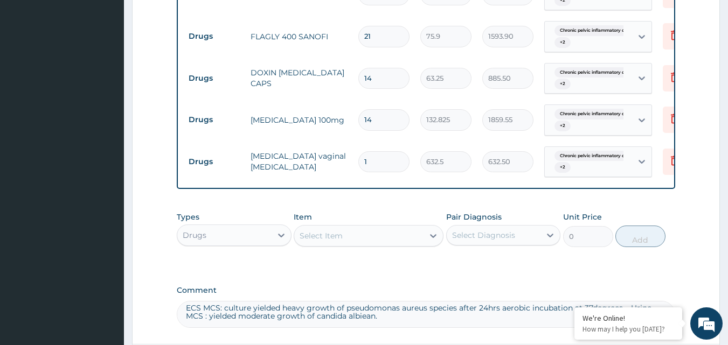
type input "0.00"
type input "6"
type input "3795.00"
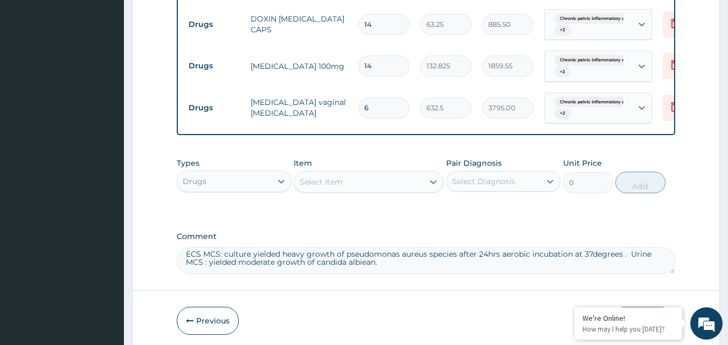
scroll to position [644, 0]
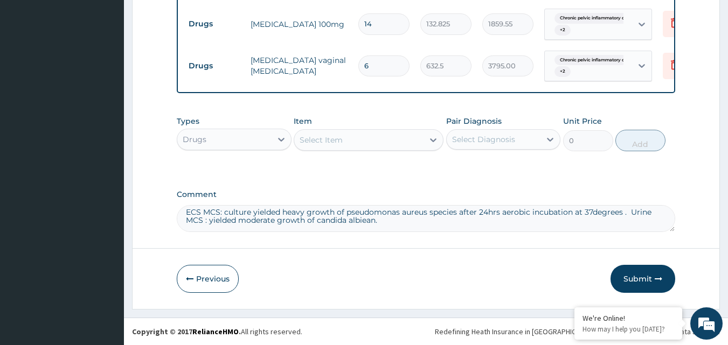
type input "6"
click at [184, 210] on textarea "ECS MCS: culture yielded heavy growth of pseudomonas aureus species after 24hrs…" at bounding box center [426, 218] width 499 height 27
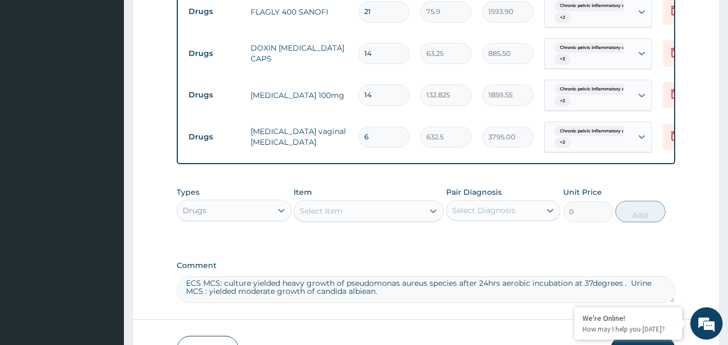
scroll to position [590, 0]
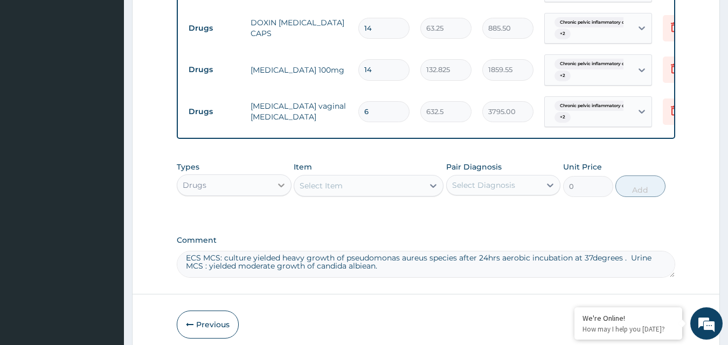
click at [276, 191] on icon at bounding box center [281, 185] width 11 height 11
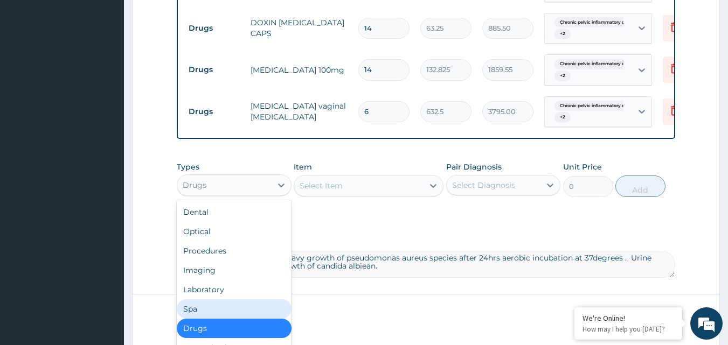
scroll to position [37, 0]
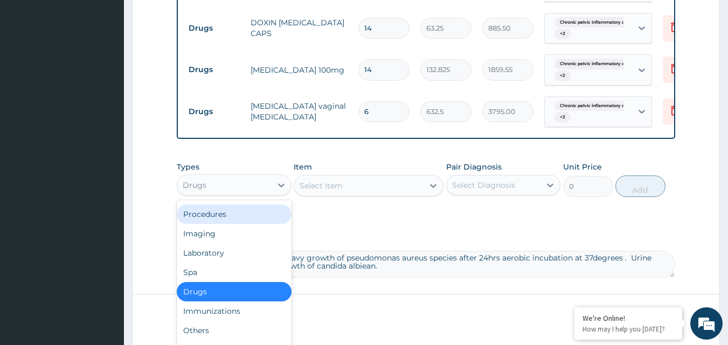
click at [231, 222] on div "Procedures" at bounding box center [234, 214] width 115 height 19
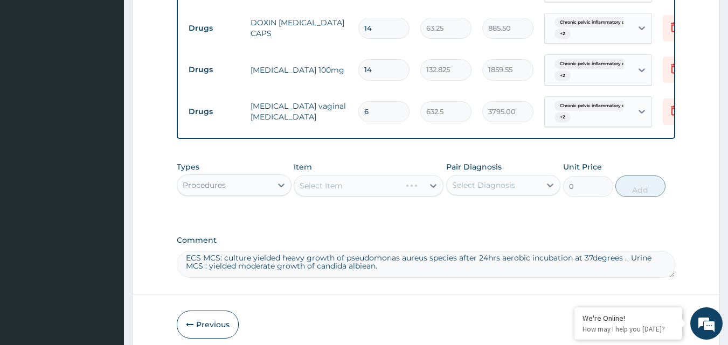
click at [397, 192] on div "Select Item" at bounding box center [369, 186] width 150 height 22
click at [424, 191] on div at bounding box center [433, 185] width 19 height 19
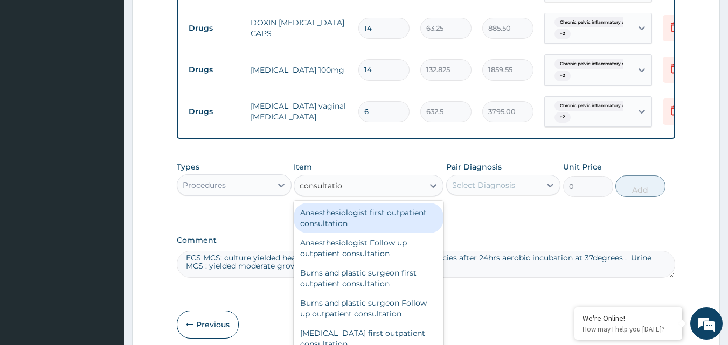
type input "consultation"
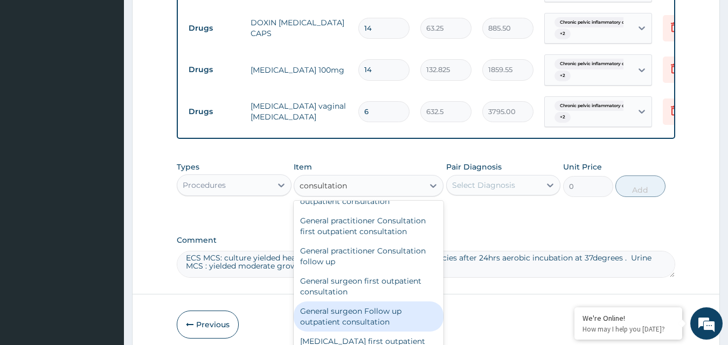
scroll to position [539, 0]
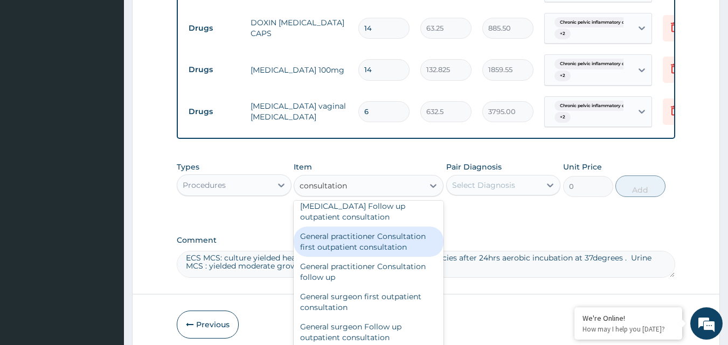
click at [370, 248] on div "General practitioner Consultation first outpatient consultation" at bounding box center [369, 242] width 150 height 30
type input "3795"
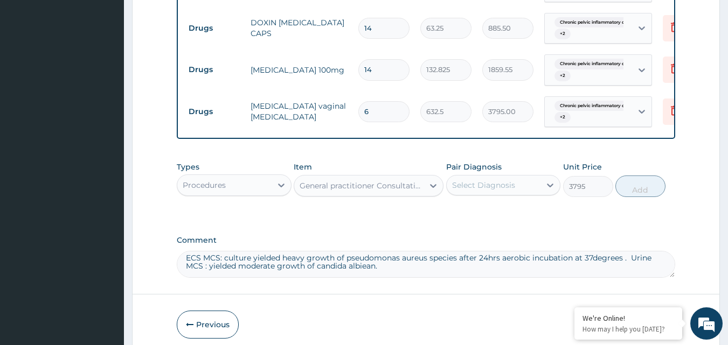
click at [400, 186] on div "General practitioner Consultation first outpatient consultation" at bounding box center [358, 185] width 129 height 17
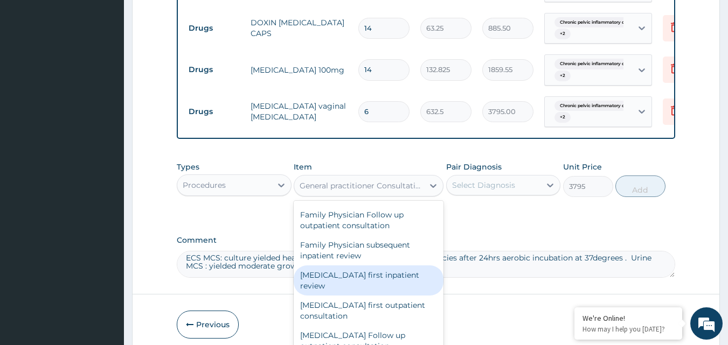
scroll to position [2819, 0]
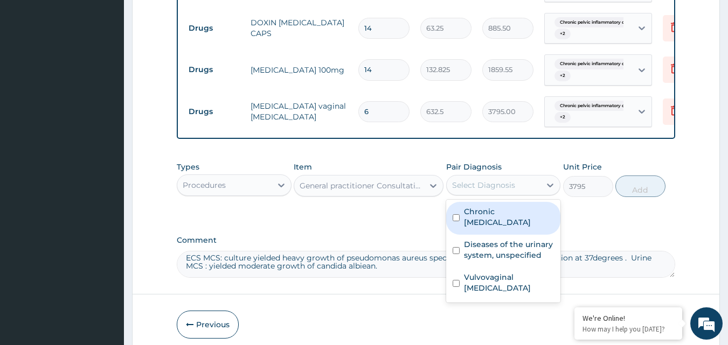
click at [498, 190] on div "Select Diagnosis" at bounding box center [483, 185] width 63 height 11
click at [464, 226] on label "Chronic pelvic inflammatory disease" at bounding box center [509, 217] width 91 height 22
checkbox input "true"
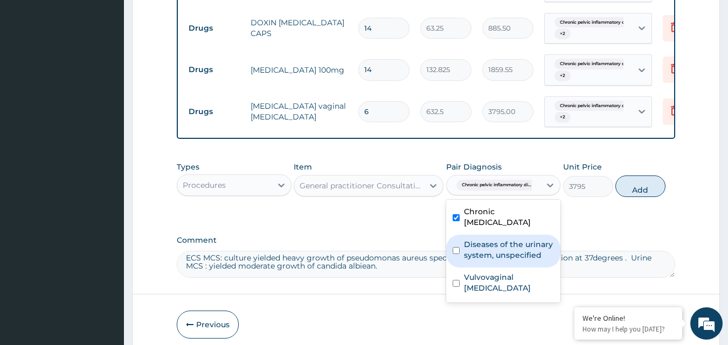
click at [460, 253] on div "Diseases of the urinary system, unspecified" at bounding box center [503, 251] width 115 height 33
checkbox input "true"
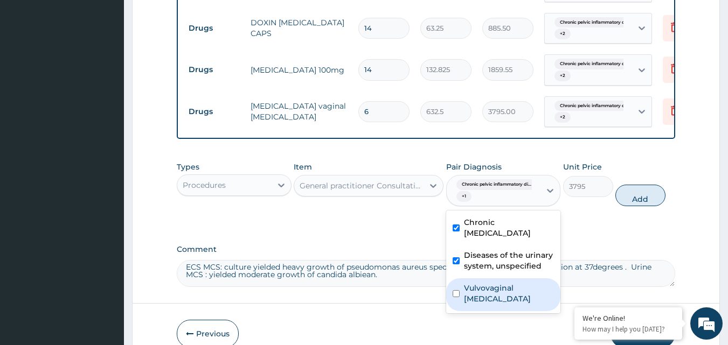
click at [460, 298] on div "Vulvovaginal candidosis" at bounding box center [503, 295] width 115 height 33
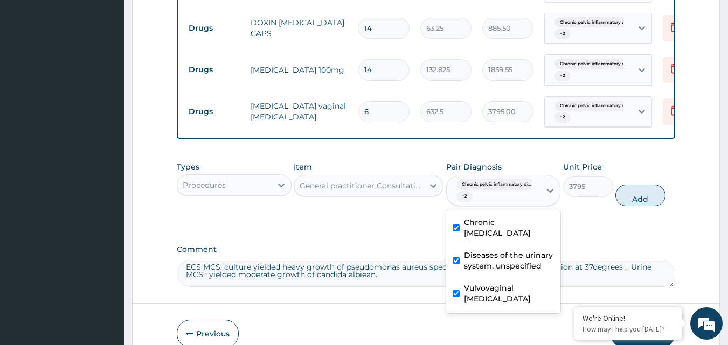
checkbox input "true"
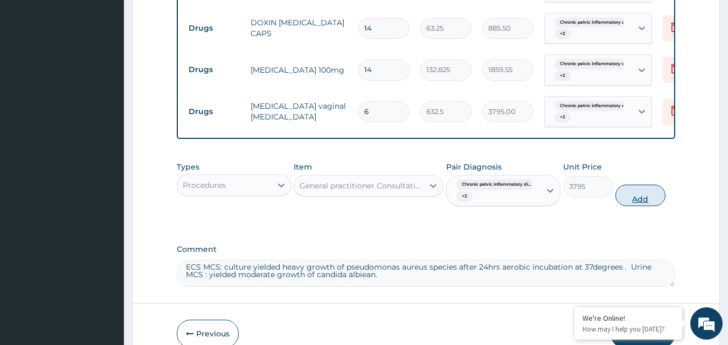
click at [643, 203] on button "Add" at bounding box center [641, 196] width 50 height 22
type input "0"
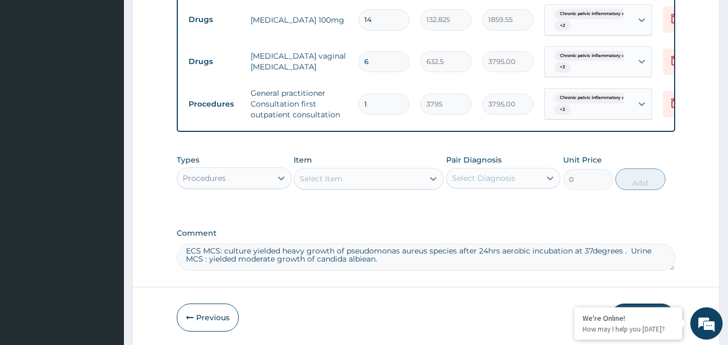
scroll to position [687, 0]
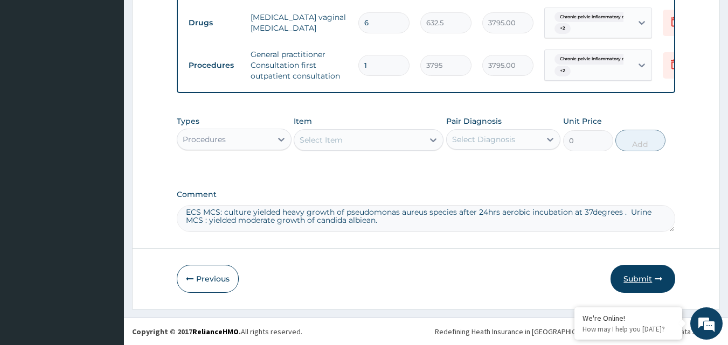
click at [632, 273] on button "Submit" at bounding box center [643, 279] width 65 height 28
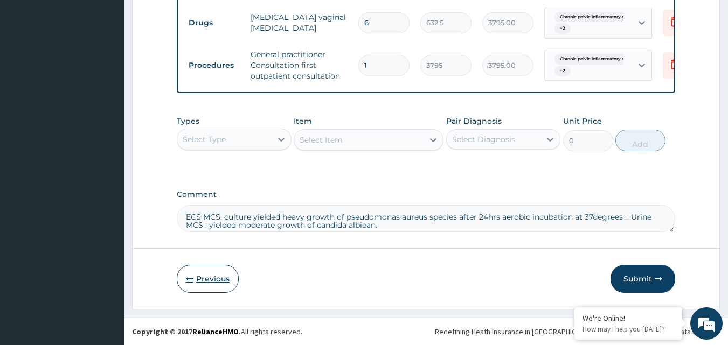
click at [193, 273] on button "Previous" at bounding box center [208, 279] width 62 height 28
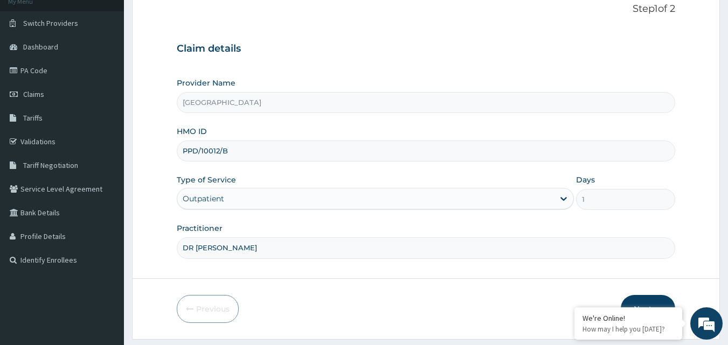
scroll to position [47, 0]
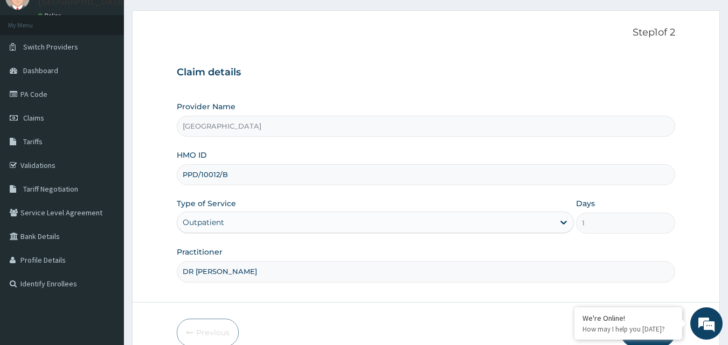
click at [272, 125] on input "[GEOGRAPHIC_DATA]" at bounding box center [426, 126] width 499 height 21
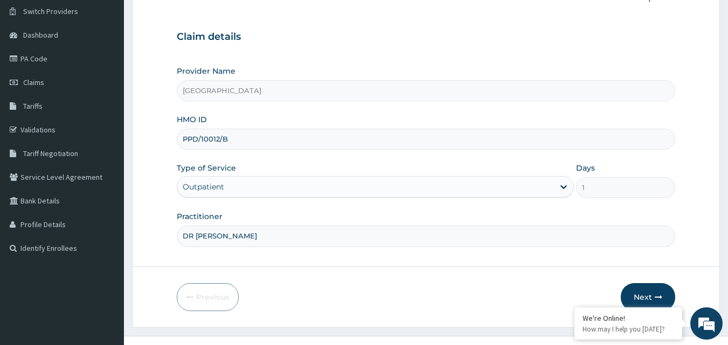
scroll to position [101, 0]
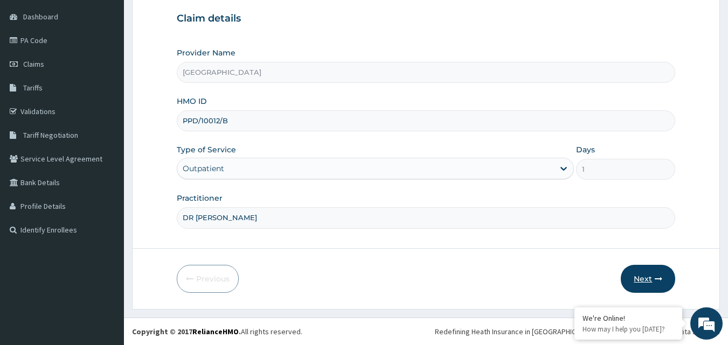
click at [637, 272] on button "Next" at bounding box center [648, 279] width 54 height 28
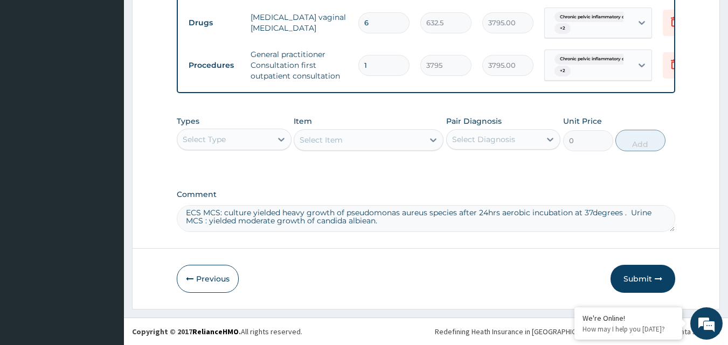
scroll to position [5, 0]
click at [638, 276] on button "Submit" at bounding box center [643, 279] width 65 height 28
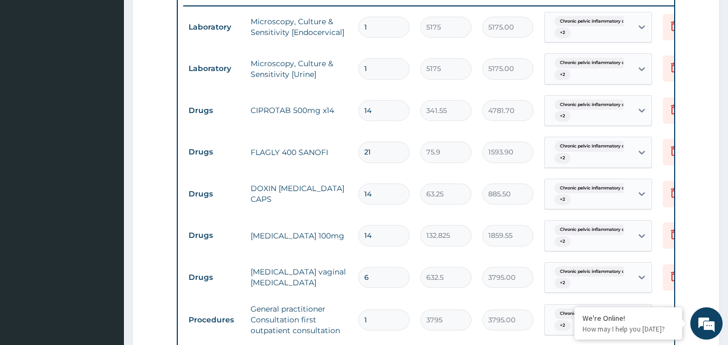
scroll to position [687, 0]
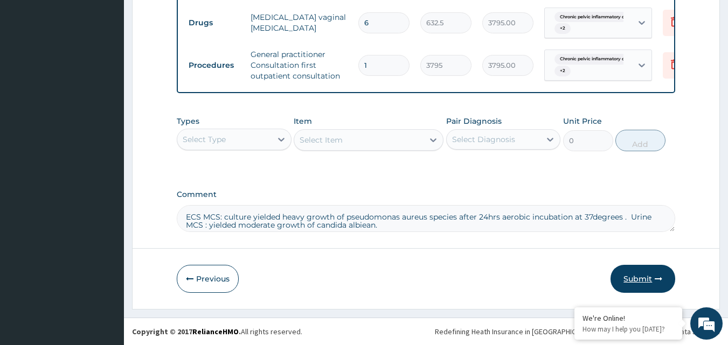
click at [640, 279] on button "Submit" at bounding box center [643, 279] width 65 height 28
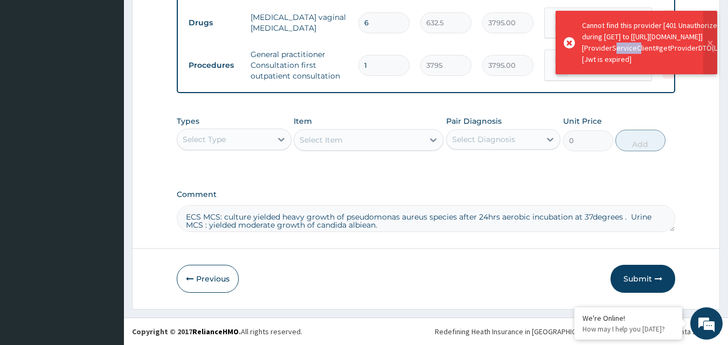
drag, startPoint x: 661, startPoint y: 43, endPoint x: 629, endPoint y: 50, distance: 32.6
click at [629, 50] on div "Cannot find this provider [401 Unauthorized] during [GET] to [https://daara-ser…" at bounding box center [659, 42] width 154 height 45
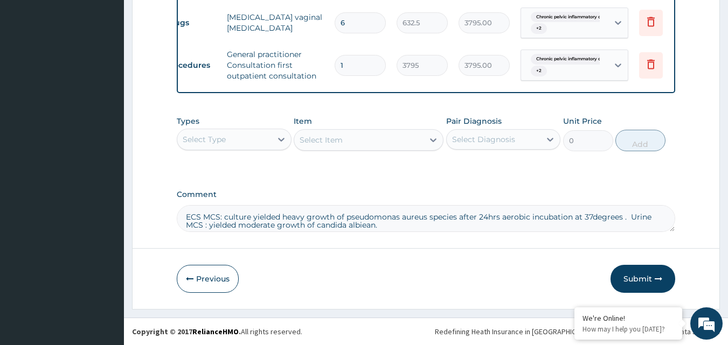
scroll to position [0, 42]
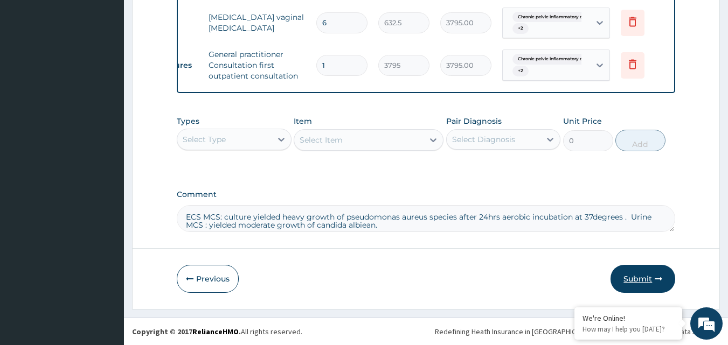
click at [628, 274] on button "Submit" at bounding box center [643, 279] width 65 height 28
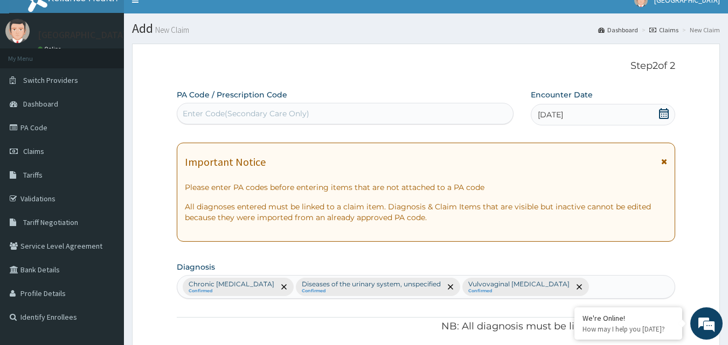
scroll to position [0, 0]
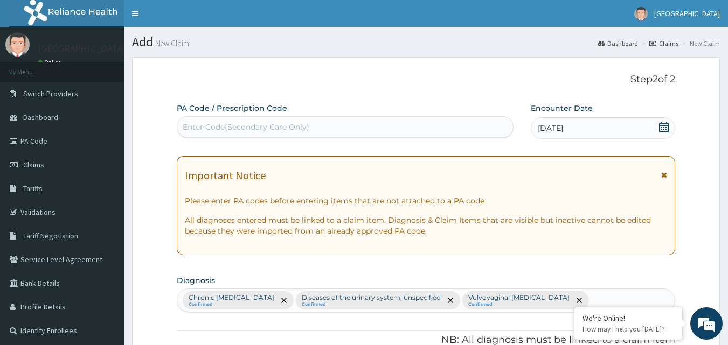
click at [341, 207] on div "Important Notice Please enter PA codes before entering items that are not attac…" at bounding box center [426, 205] width 499 height 99
click at [338, 123] on div "Enter Code(Secondary Care Only)" at bounding box center [345, 127] width 336 height 17
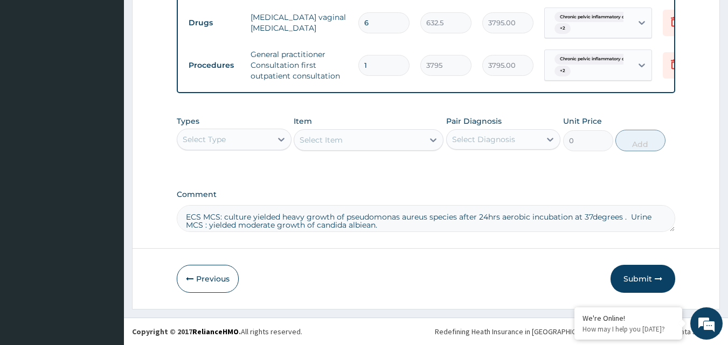
scroll to position [5, 0]
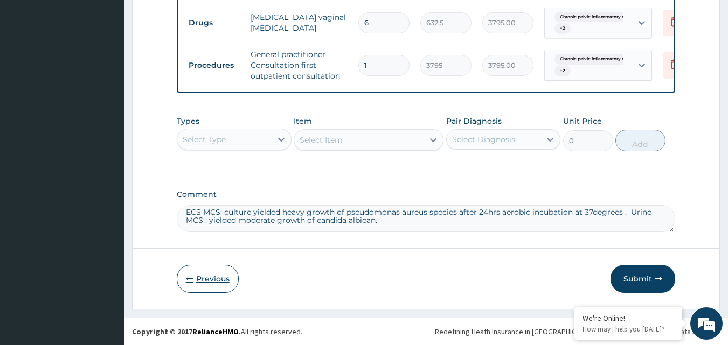
click at [206, 276] on button "Previous" at bounding box center [208, 279] width 62 height 28
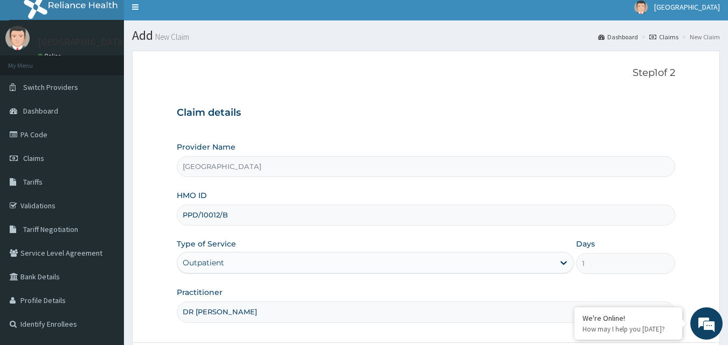
scroll to position [0, 0]
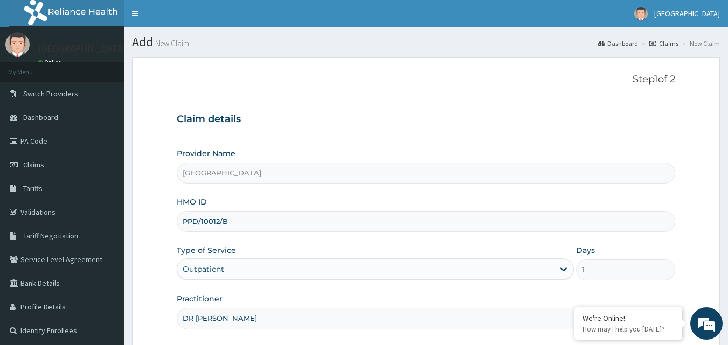
drag, startPoint x: 231, startPoint y: 220, endPoint x: 150, endPoint y: 222, distance: 80.9
click at [150, 222] on form "Step 1 of 2 Claim details Provider Name Spring Care Hospital HMO ID PPD/10012/B…" at bounding box center [426, 234] width 588 height 354
click at [35, 141] on link "PA Code" at bounding box center [62, 141] width 124 height 24
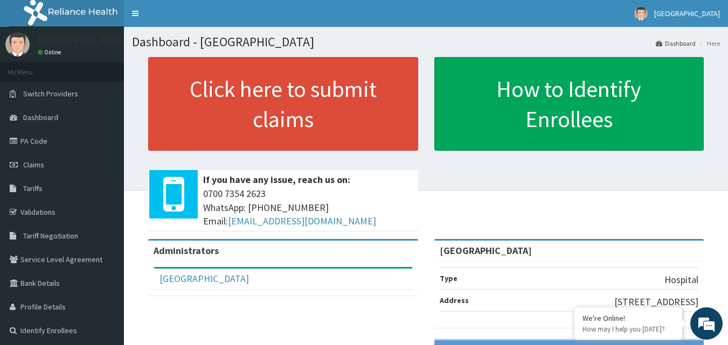
click at [38, 141] on link "PA Code" at bounding box center [62, 141] width 124 height 24
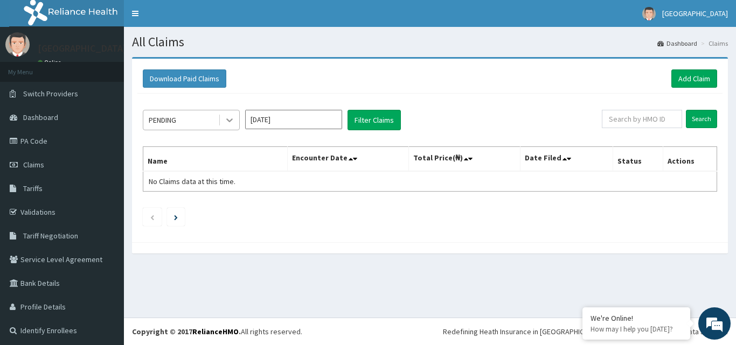
click at [230, 119] on icon at bounding box center [229, 120] width 11 height 11
click at [678, 75] on link "Add Claim" at bounding box center [695, 79] width 46 height 18
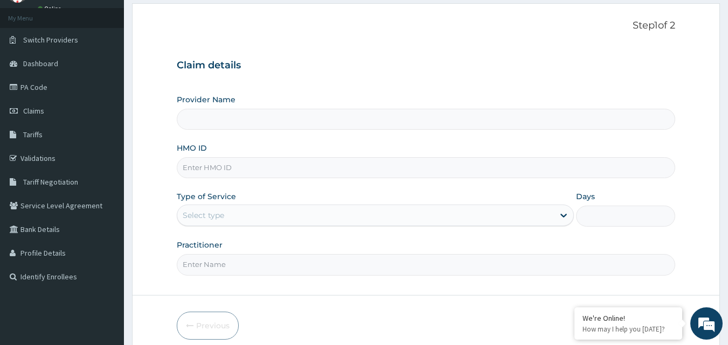
type input "[GEOGRAPHIC_DATA]"
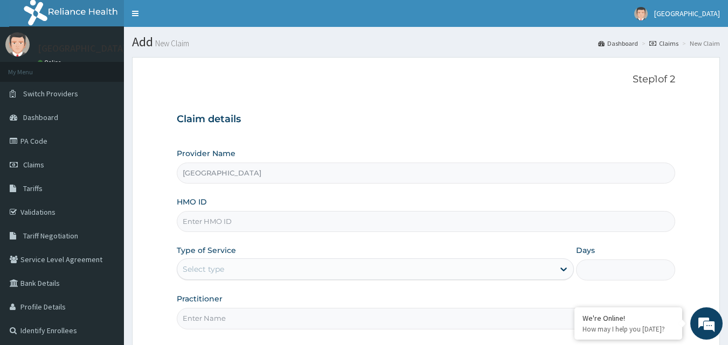
click at [375, 223] on input "HMO ID" at bounding box center [426, 221] width 499 height 21
type input "PPD/10012/B"
click at [35, 140] on link "PA Code" at bounding box center [62, 141] width 124 height 24
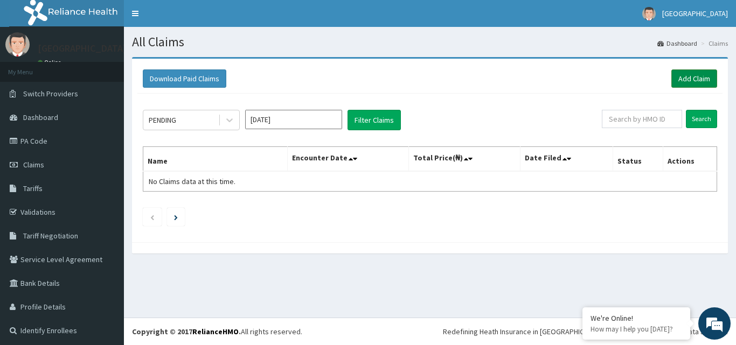
click at [684, 75] on link "Add Claim" at bounding box center [695, 79] width 46 height 18
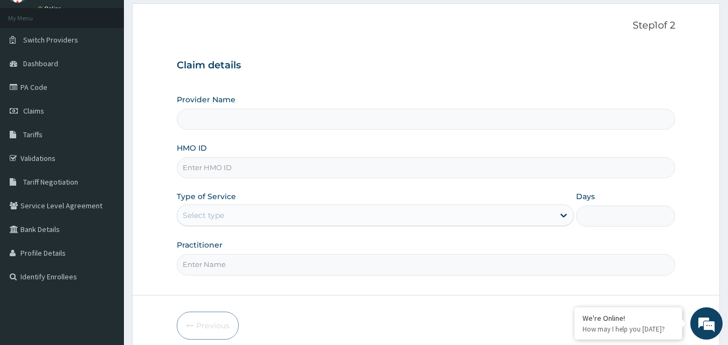
type input "[GEOGRAPHIC_DATA]"
click at [321, 169] on input "HMO ID" at bounding box center [426, 167] width 499 height 21
type input "PPD/10012/B"
click at [462, 217] on div "Select type" at bounding box center [365, 215] width 377 height 17
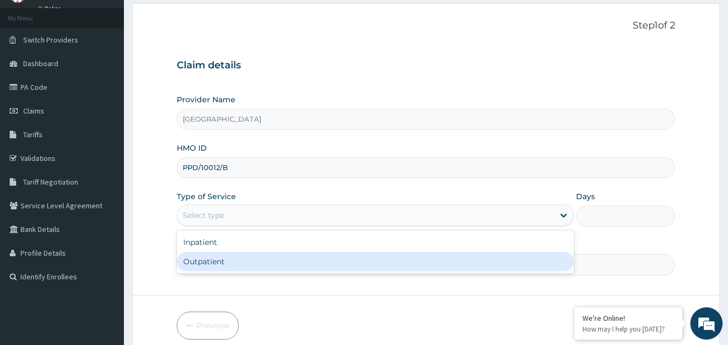
click at [395, 261] on div "Outpatient" at bounding box center [375, 261] width 397 height 19
type input "1"
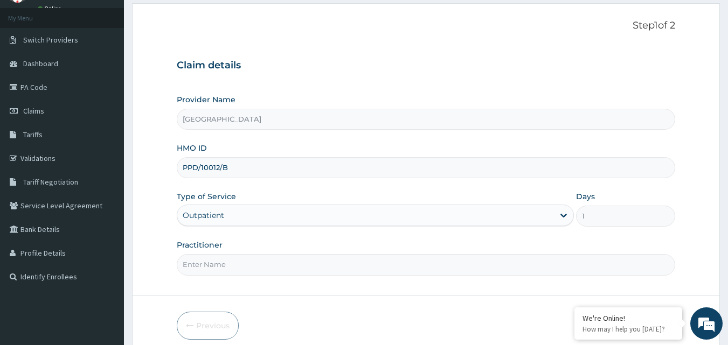
scroll to position [101, 0]
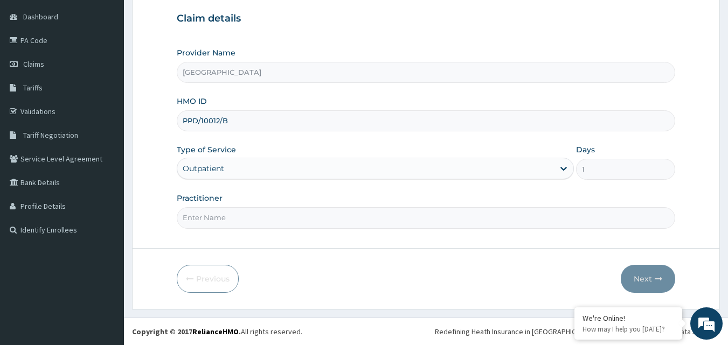
click at [379, 217] on input "Practitioner" at bounding box center [426, 218] width 499 height 21
type input "DR AGU CHUKS"
click at [637, 276] on button "Next" at bounding box center [648, 279] width 54 height 28
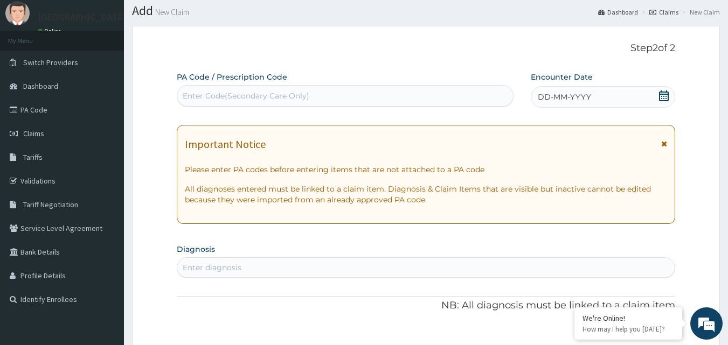
scroll to position [0, 0]
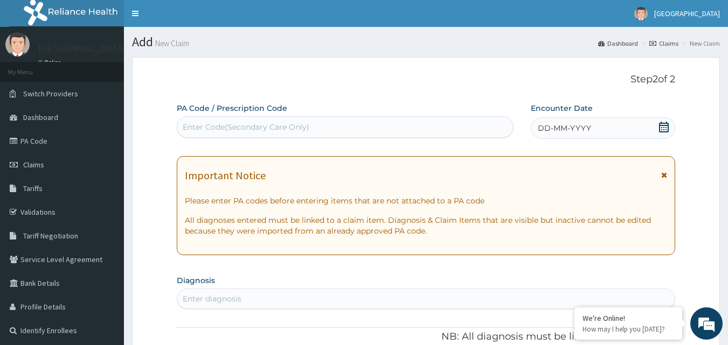
click at [453, 120] on div "Enter Code(Secondary Care Only)" at bounding box center [345, 127] width 336 height 17
paste input "PA/A06A02"
type input "PA/A06A02"
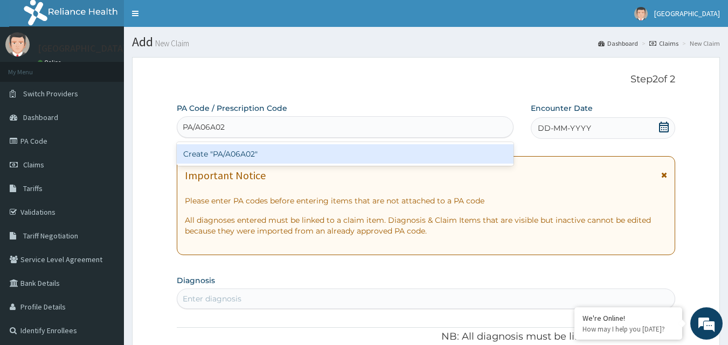
click at [218, 154] on div "Create "PA/A06A02"" at bounding box center [345, 153] width 337 height 19
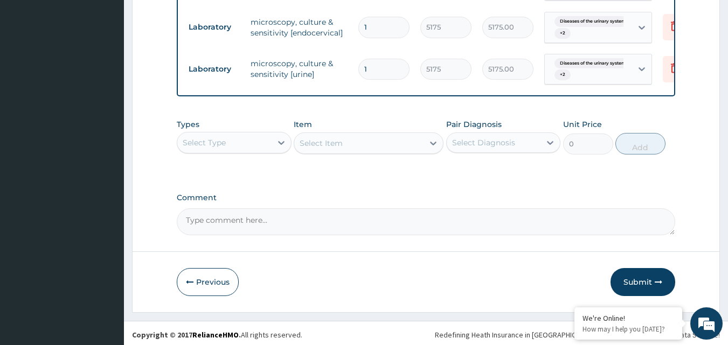
scroll to position [686, 0]
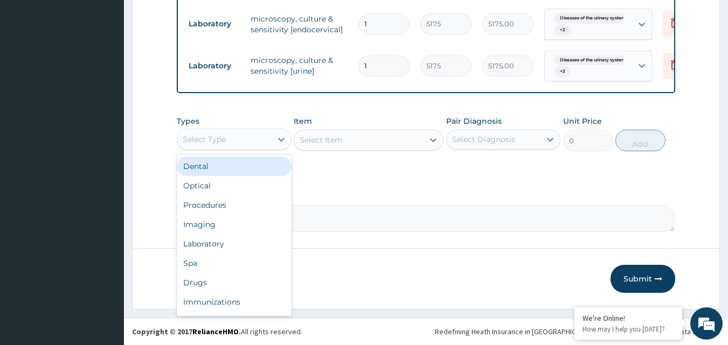
click at [234, 135] on div "Select Type" at bounding box center [224, 139] width 94 height 17
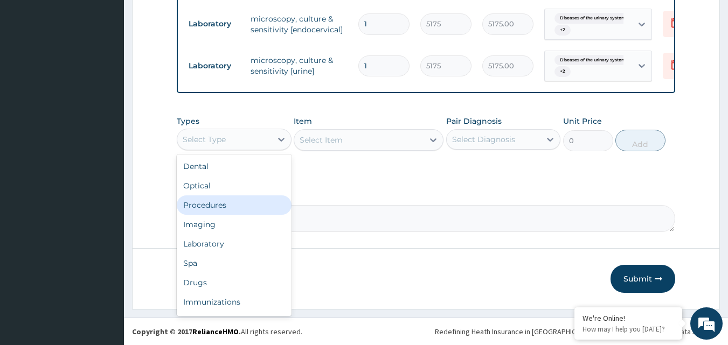
click at [239, 209] on div "Procedures" at bounding box center [234, 205] width 115 height 19
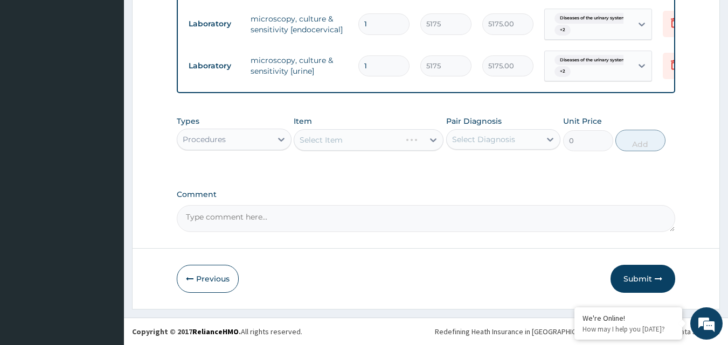
click at [384, 136] on div "Select Item" at bounding box center [369, 140] width 150 height 22
click at [401, 137] on div "Select Item" at bounding box center [358, 140] width 129 height 17
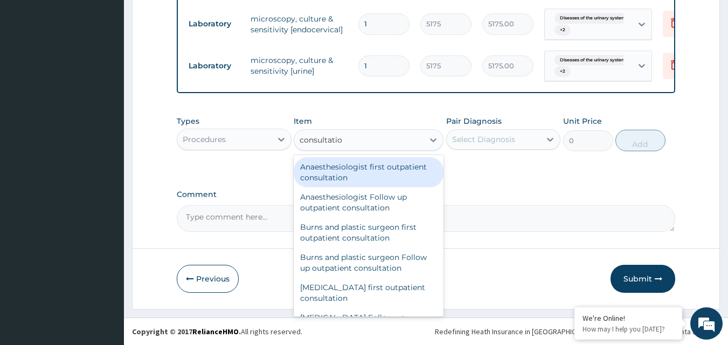
type input "consultation"
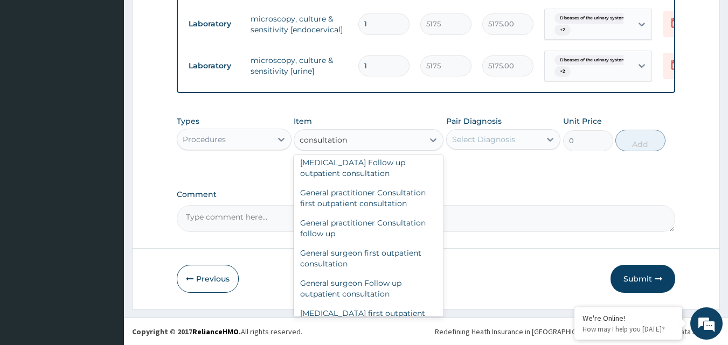
scroll to position [539, 0]
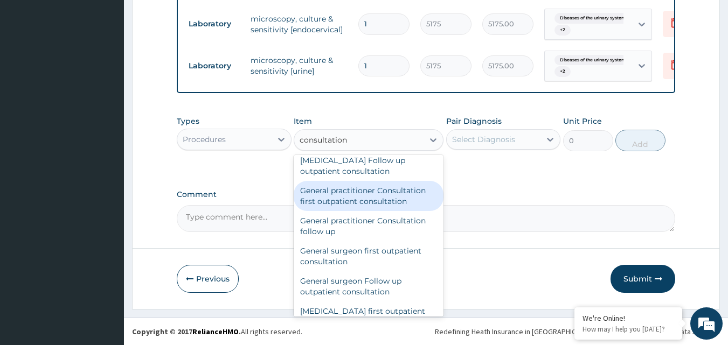
click at [343, 192] on div "General practitioner Consultation first outpatient consultation" at bounding box center [369, 196] width 150 height 30
type input "3795"
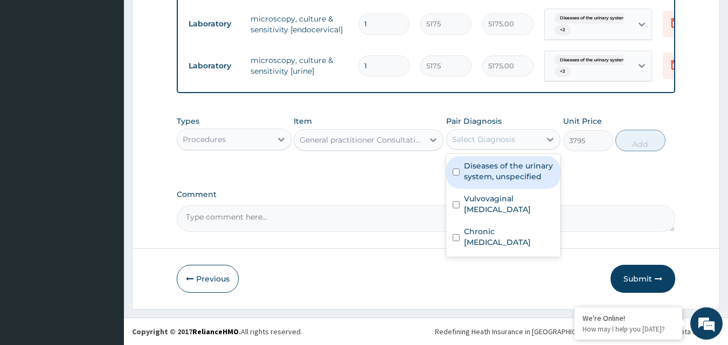
click at [531, 138] on div "Select Diagnosis" at bounding box center [494, 139] width 94 height 17
click at [453, 173] on input "checkbox" at bounding box center [456, 172] width 7 height 7
checkbox input "true"
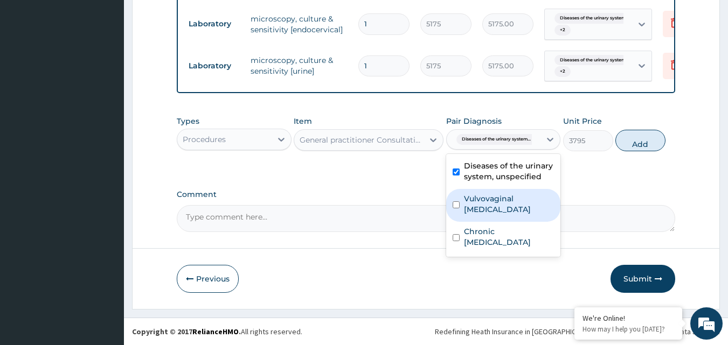
click at [459, 204] on input "checkbox" at bounding box center [456, 205] width 7 height 7
checkbox input "true"
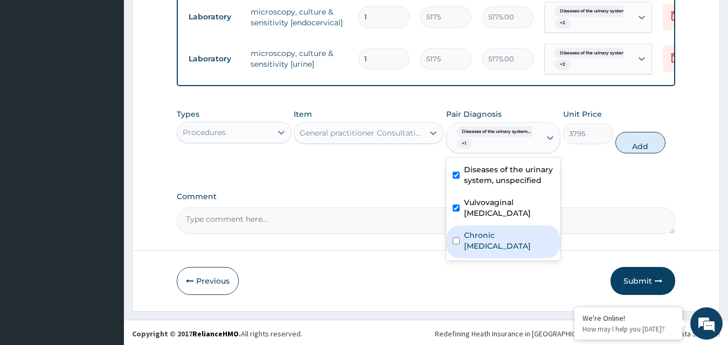
click at [461, 242] on div "Chronic pelvic inflammatory disease" at bounding box center [503, 242] width 115 height 33
checkbox input "true"
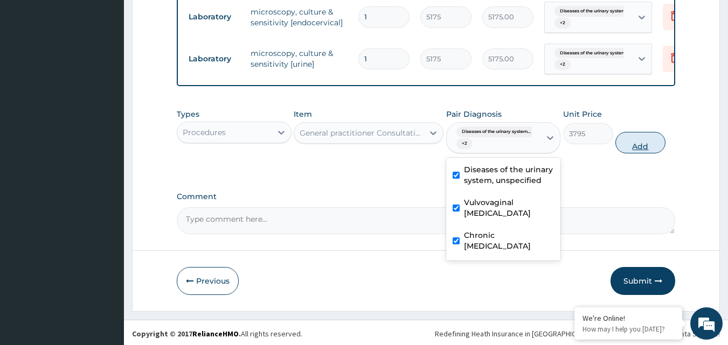
click at [643, 149] on button "Add" at bounding box center [641, 143] width 50 height 22
type input "0"
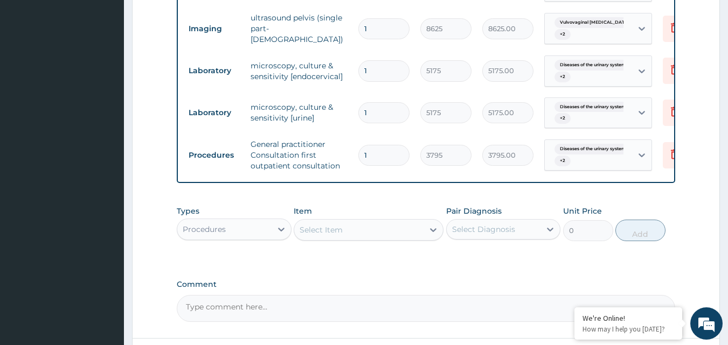
scroll to position [729, 0]
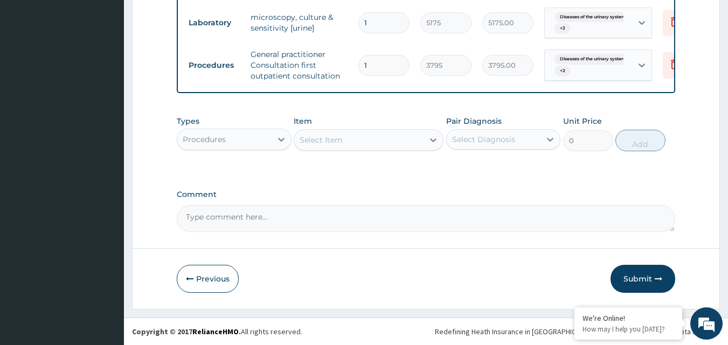
click at [312, 216] on textarea "Comment" at bounding box center [426, 218] width 499 height 27
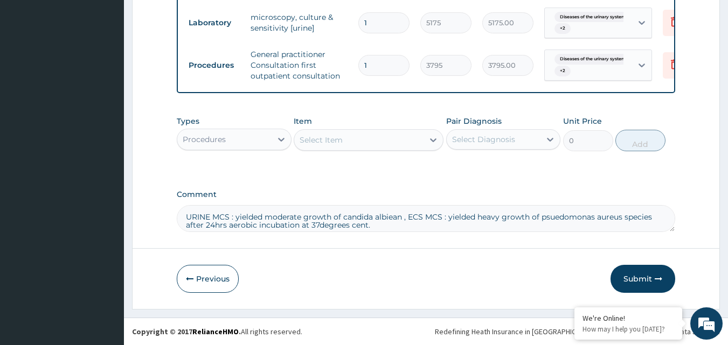
drag, startPoint x: 390, startPoint y: 218, endPoint x: 371, endPoint y: 259, distance: 45.3
type textarea "URINE MCS : yielded moderate growth of candida albiean , ECS MCS : yielded heav…"
click at [639, 276] on button "Submit" at bounding box center [643, 279] width 65 height 28
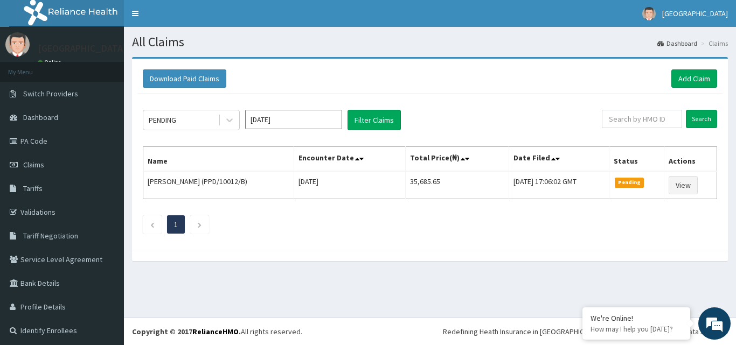
click at [494, 85] on div "Download Paid Claims Add Claim" at bounding box center [430, 79] width 575 height 18
click at [698, 9] on span "[GEOGRAPHIC_DATA]" at bounding box center [695, 14] width 66 height 10
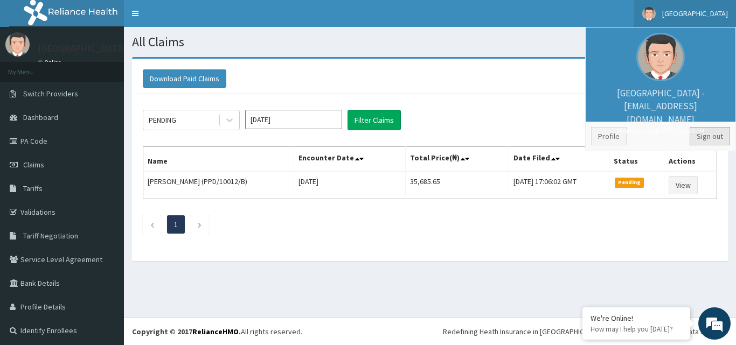
click at [702, 133] on link "Sign out" at bounding box center [710, 136] width 40 height 18
